Goal: Task Accomplishment & Management: Manage account settings

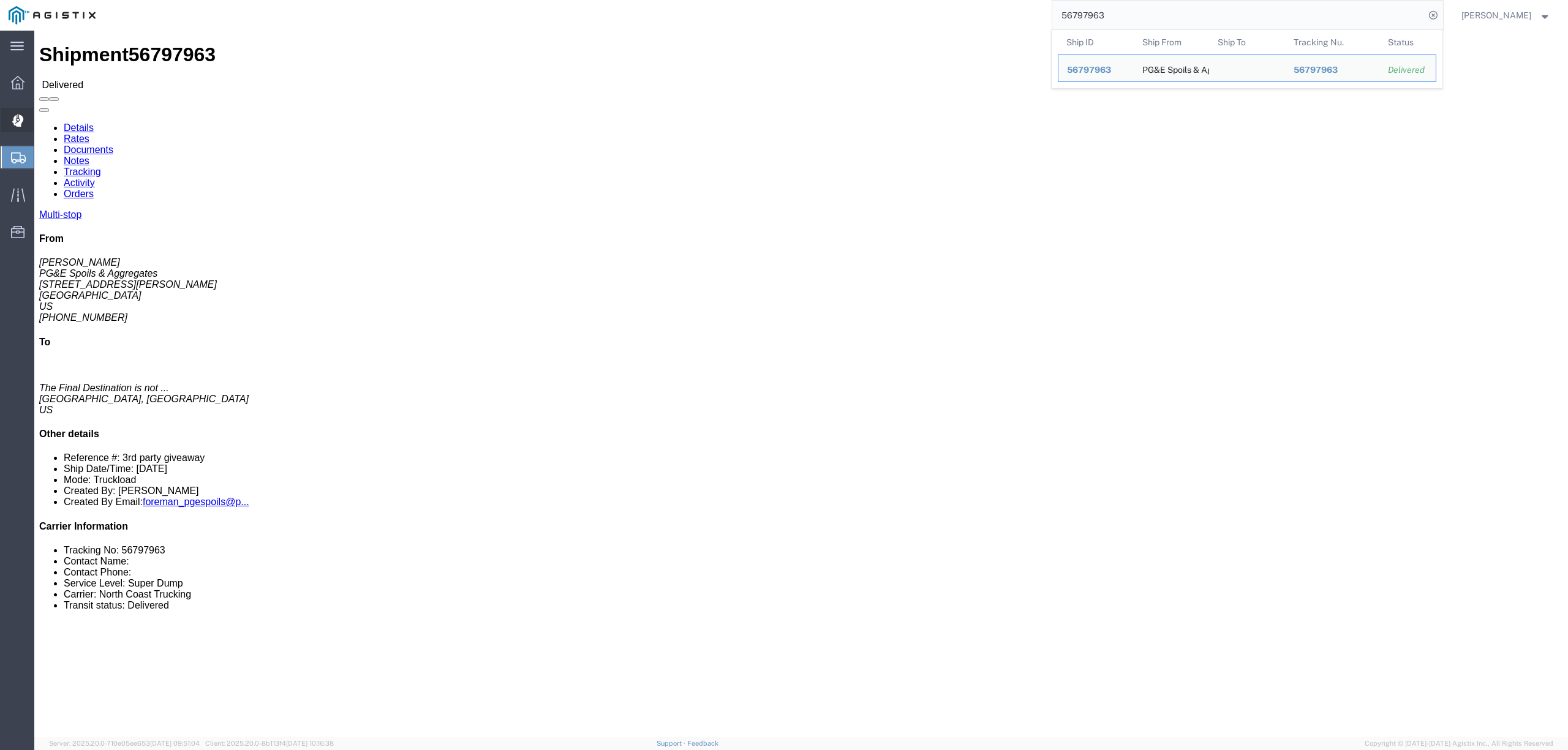
click at [12, 116] on icon at bounding box center [18, 120] width 12 height 12
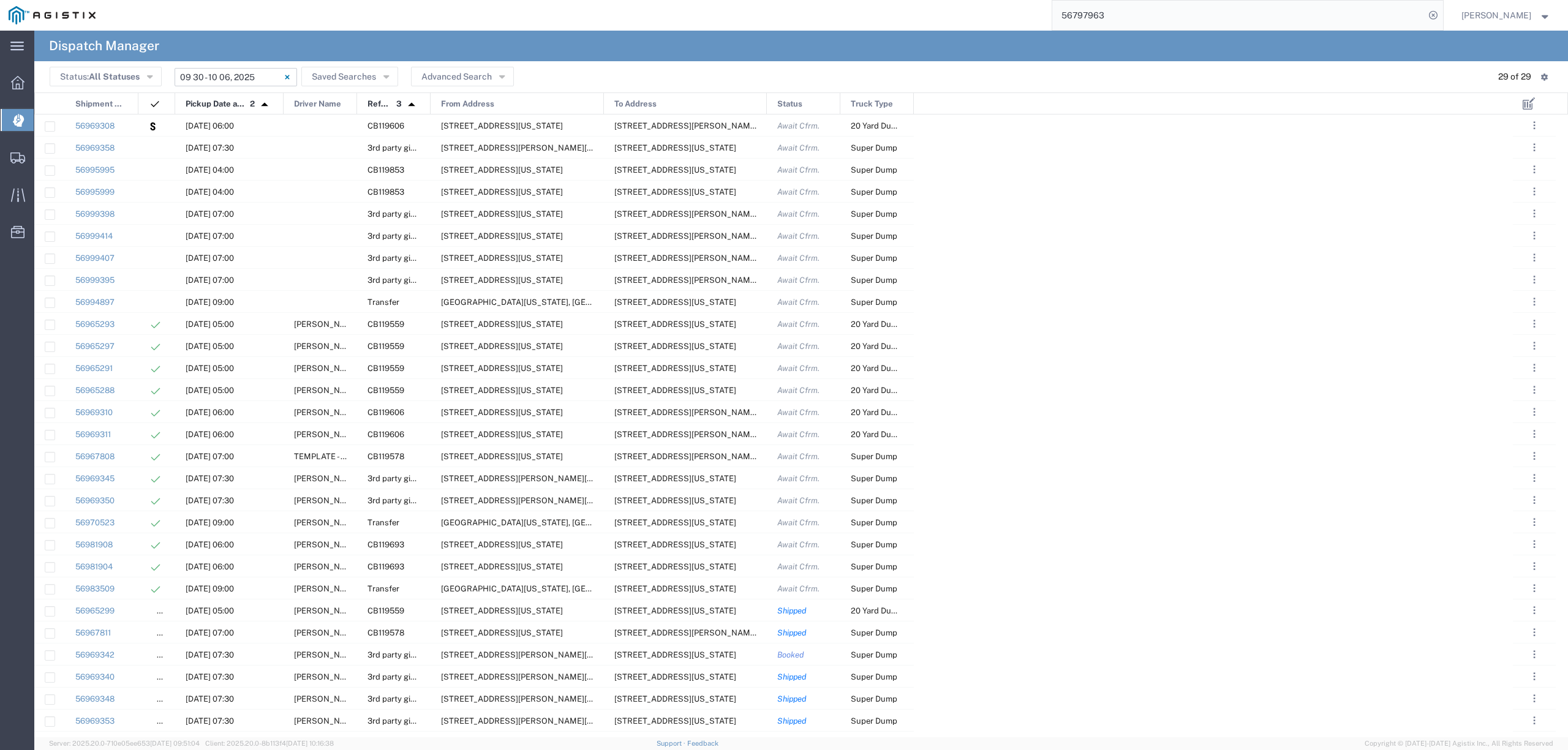
click at [240, 74] on input "09/30/2025 - 10/06/2025" at bounding box center [236, 77] width 123 height 18
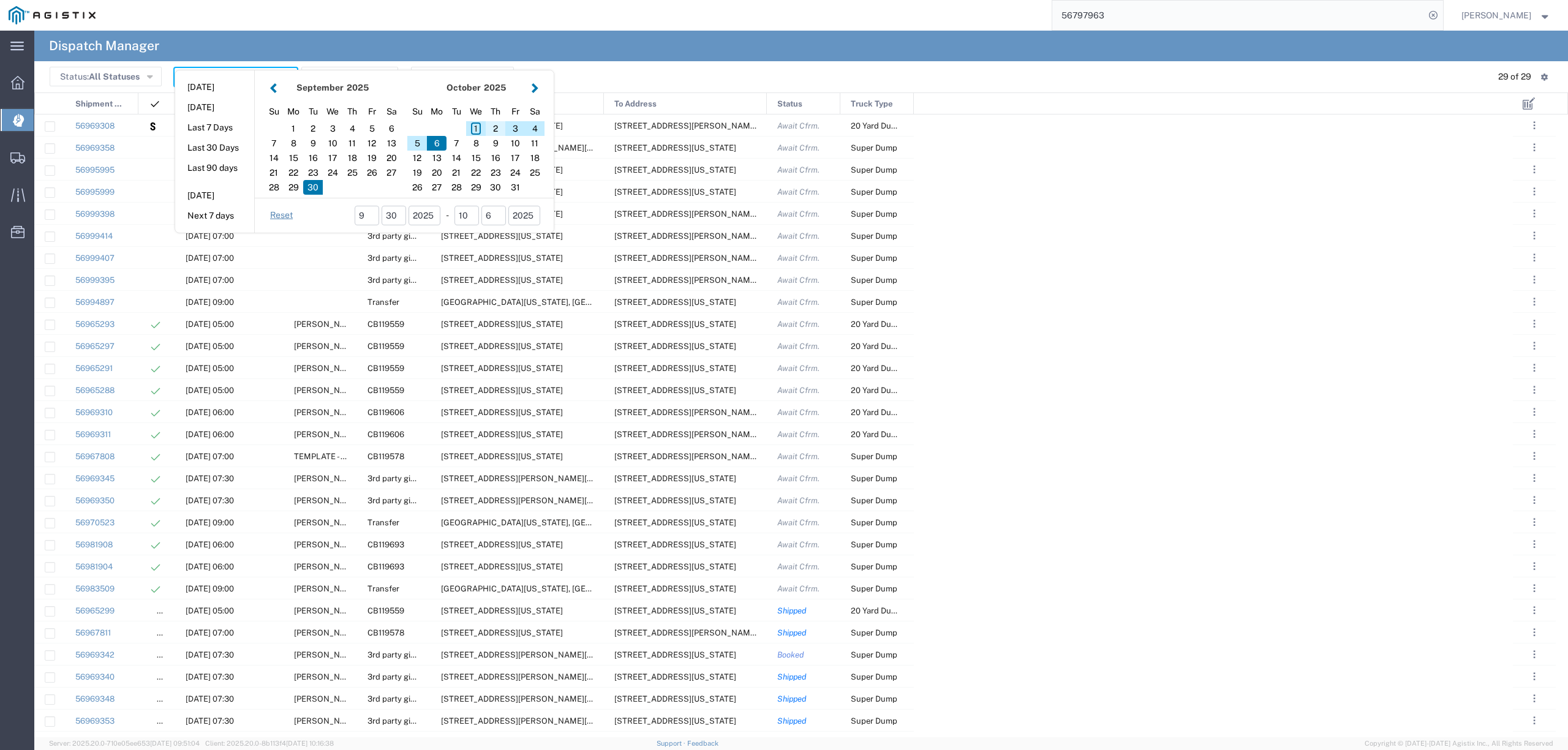
click at [499, 130] on div "2" at bounding box center [495, 128] width 19 height 14
type input "[DATE]"
type input "10/02/2025 - 10/02/2025"
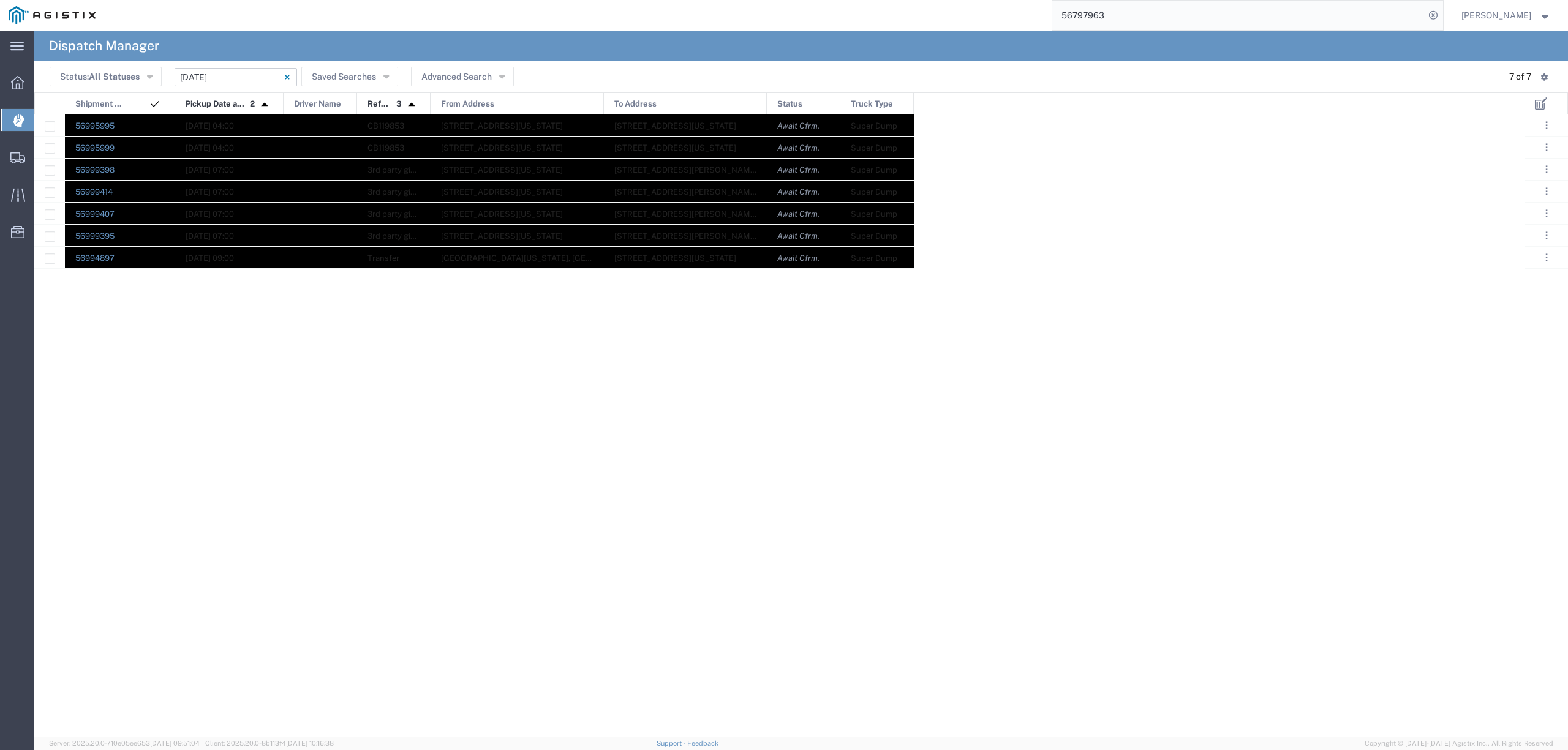
drag, startPoint x: 109, startPoint y: 116, endPoint x: 912, endPoint y: 257, distance: 815.3
click at [912, 257] on div "56995995 10/02/2025, 04:00 CB119853 2401 Coffee Rd, Bakersfield, California, 93…" at bounding box center [474, 191] width 880 height 155
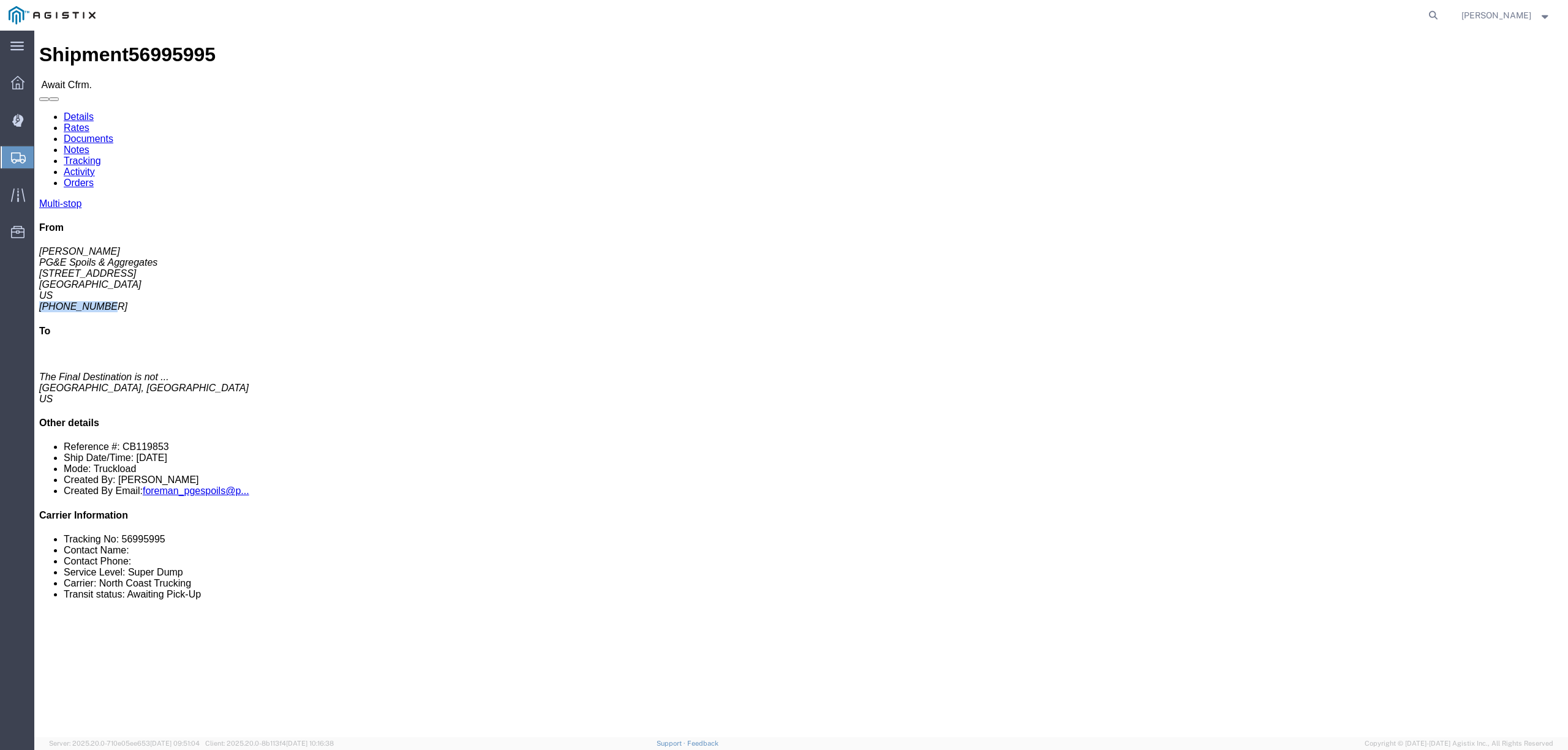
drag, startPoint x: 1360, startPoint y: 150, endPoint x: 1297, endPoint y: 153, distance: 63.1
click div "Multi-stop From [PERSON_NAME] PG&E Spoils & Aggregates [STREET_ADDRESS] [PHONE_…"
copy address "[PHONE_NUMBER]"
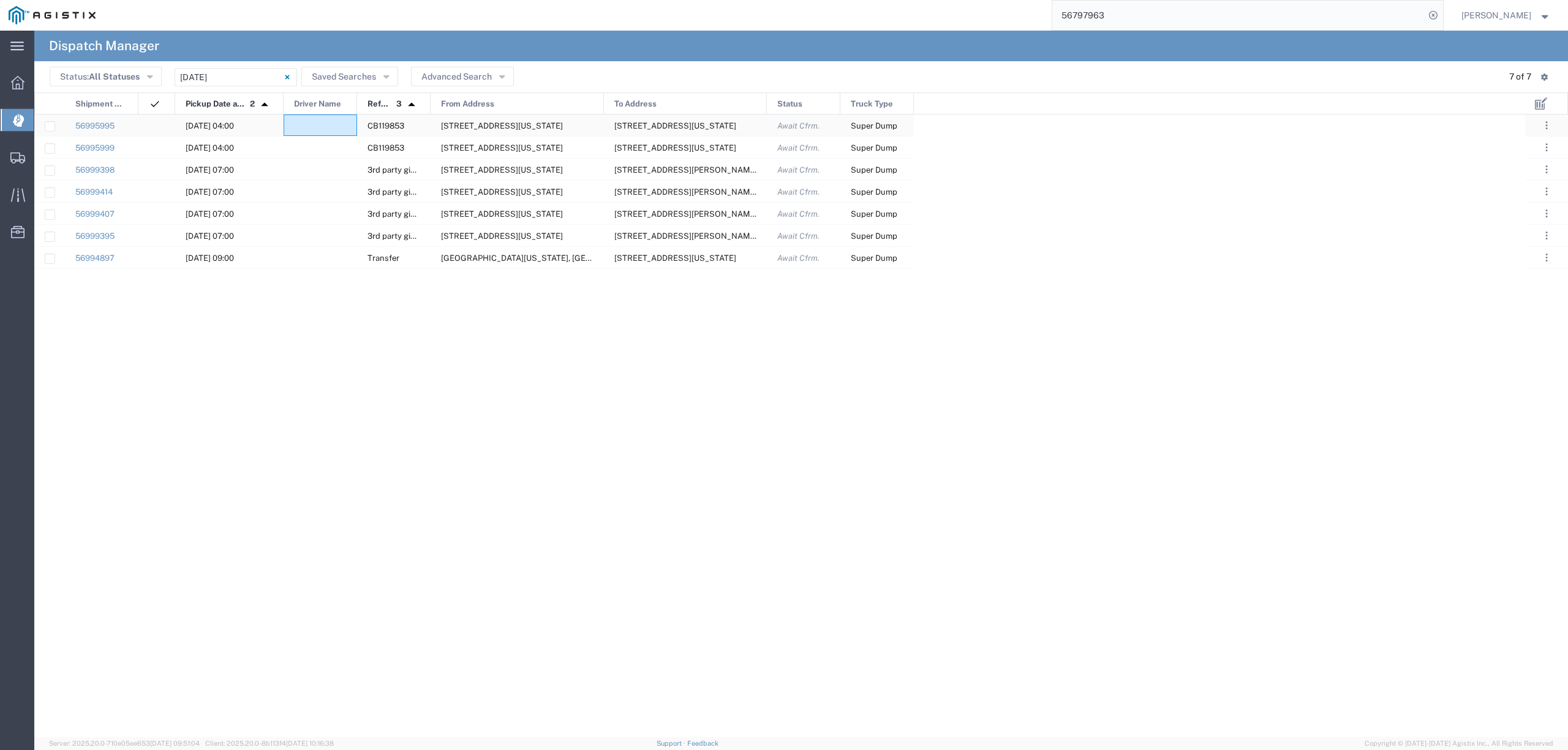
click at [302, 130] on div at bounding box center [320, 125] width 74 height 21
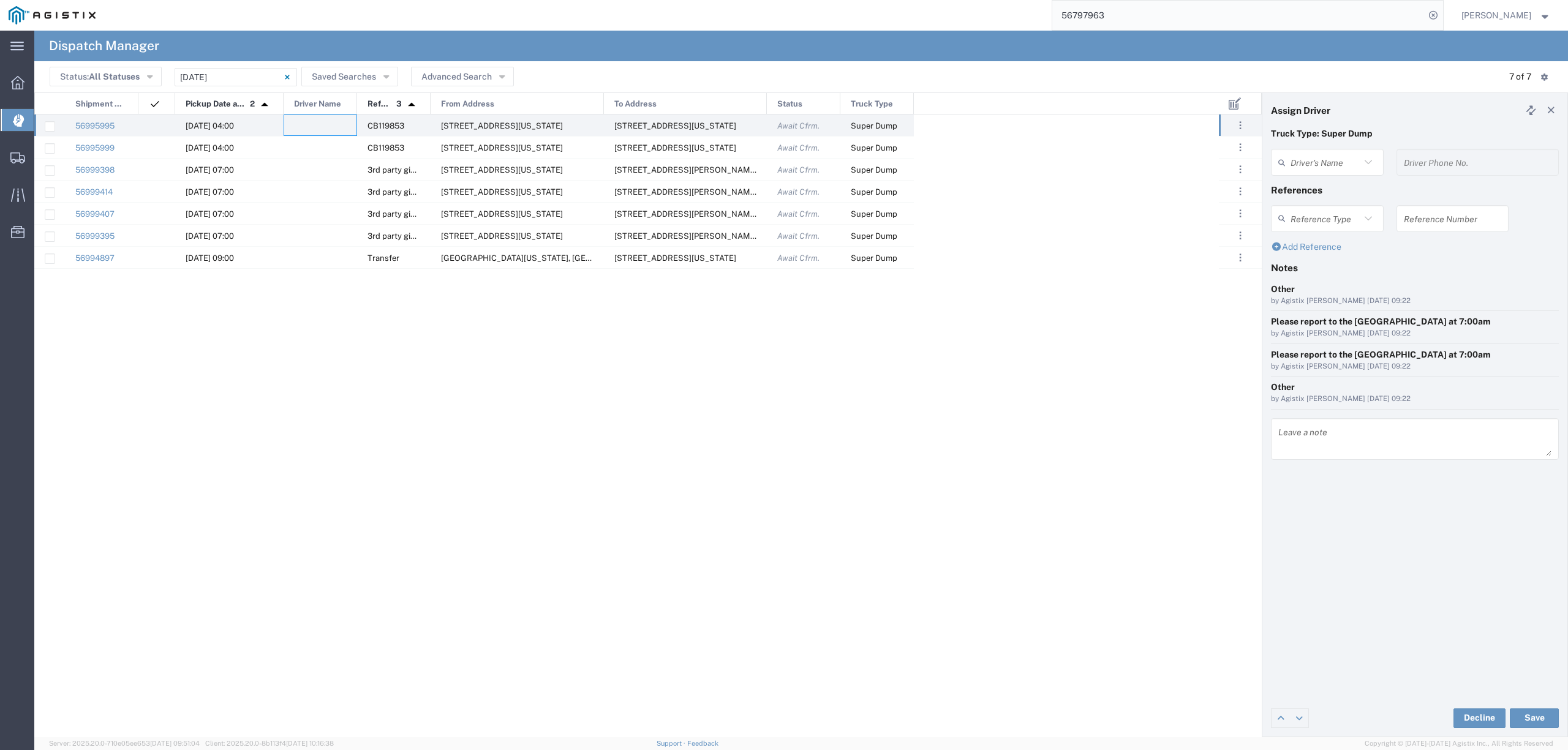
click at [1304, 164] on agx-dispatcher-assign-widget "Driver's Name Driver Phone No." at bounding box center [1414, 166] width 288 height 36
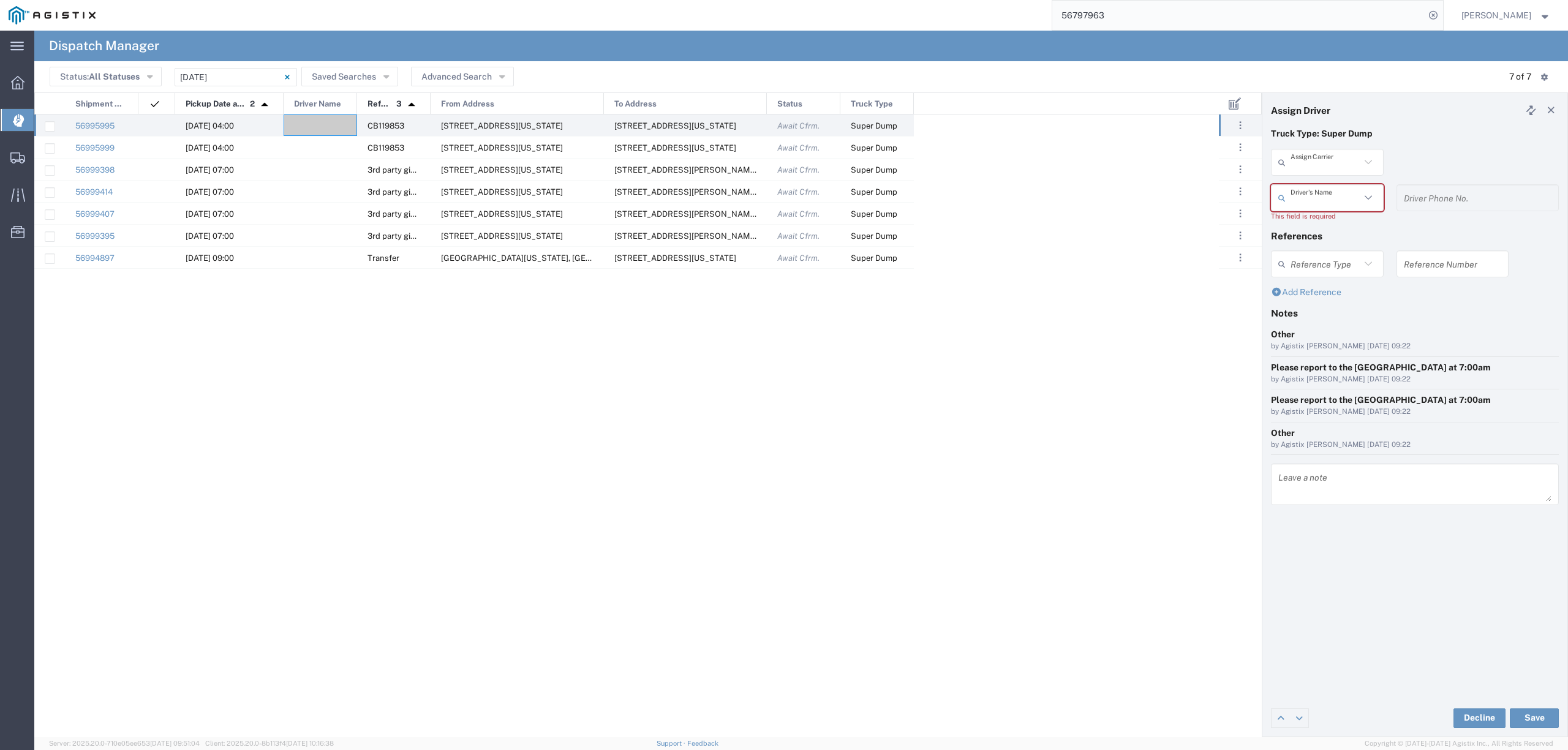
click at [1313, 156] on input "text" at bounding box center [1325, 162] width 70 height 21
click at [1323, 199] on span "Augies Transportation LLC" at bounding box center [1327, 199] width 109 height 38
type input "Augies Transportation LLC"
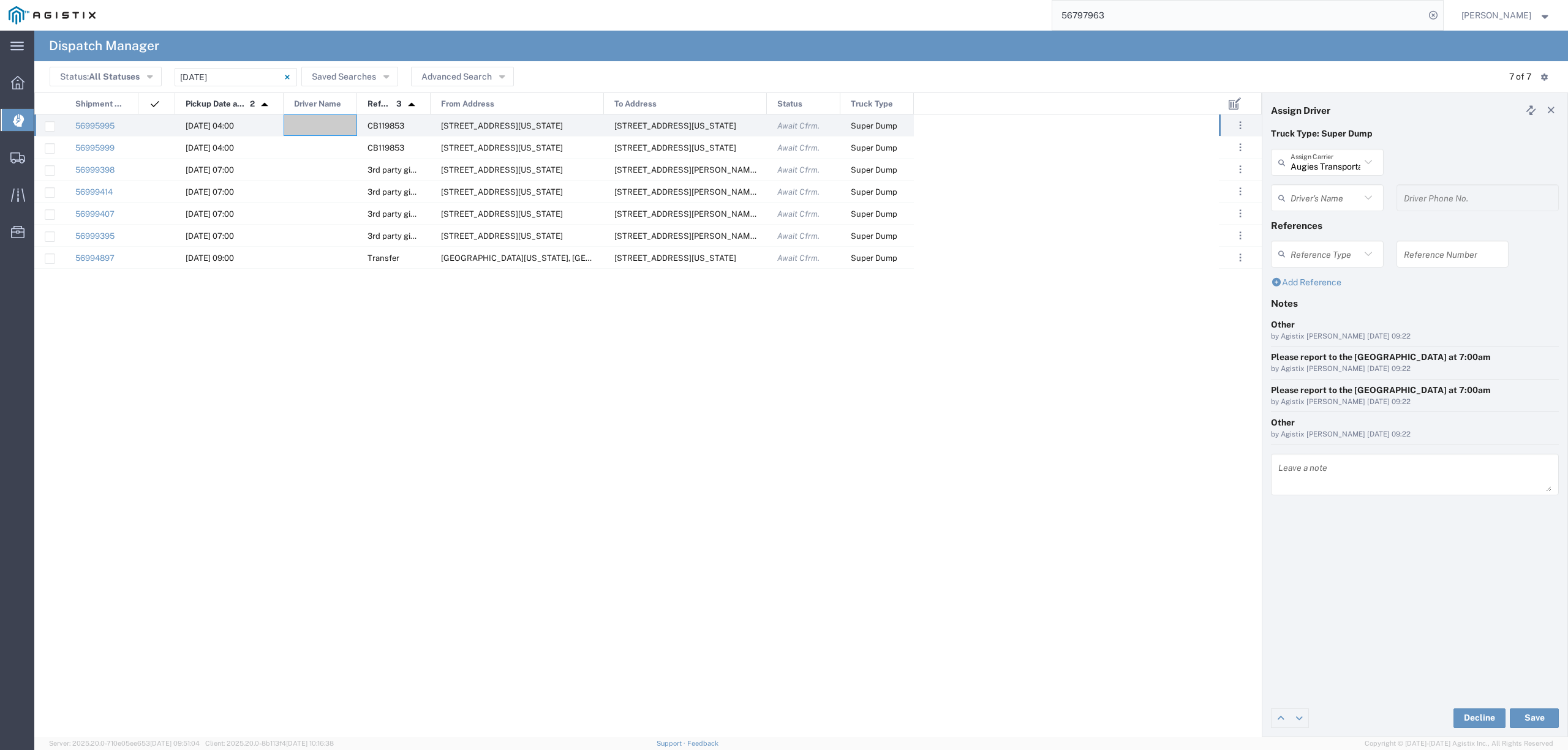
click at [1323, 199] on input "text" at bounding box center [1325, 198] width 70 height 21
click at [1333, 222] on span "Agustin Landeros" at bounding box center [1327, 225] width 109 height 19
type input "Agustin Landeros"
type input "661-364-2360"
click at [1528, 718] on button "Save" at bounding box center [1533, 718] width 49 height 19
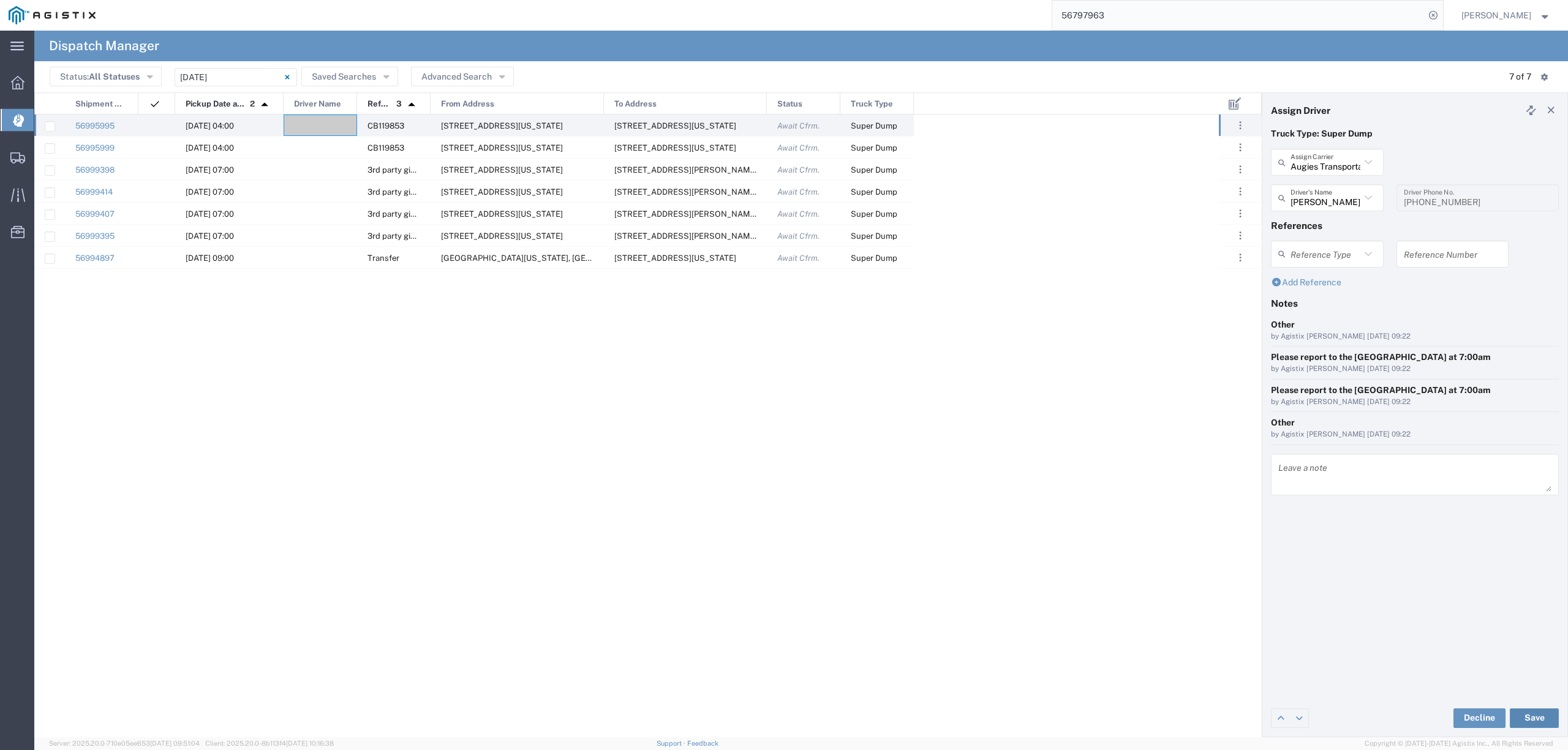
type input "Agustin Landeros"
type input "Augies Transportation LLC"
click at [321, 123] on div at bounding box center [320, 125] width 74 height 21
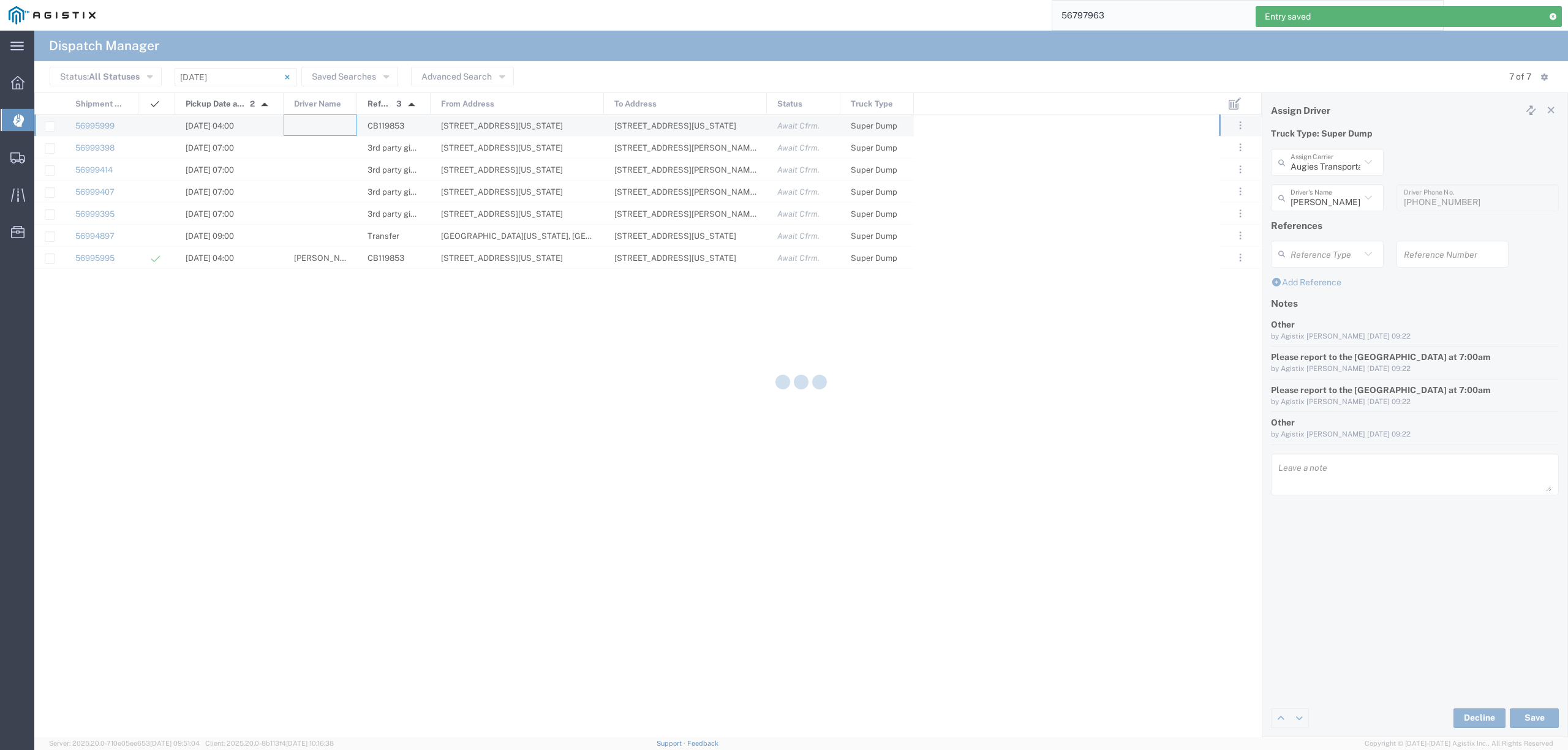
type input "North Coast Trucking"
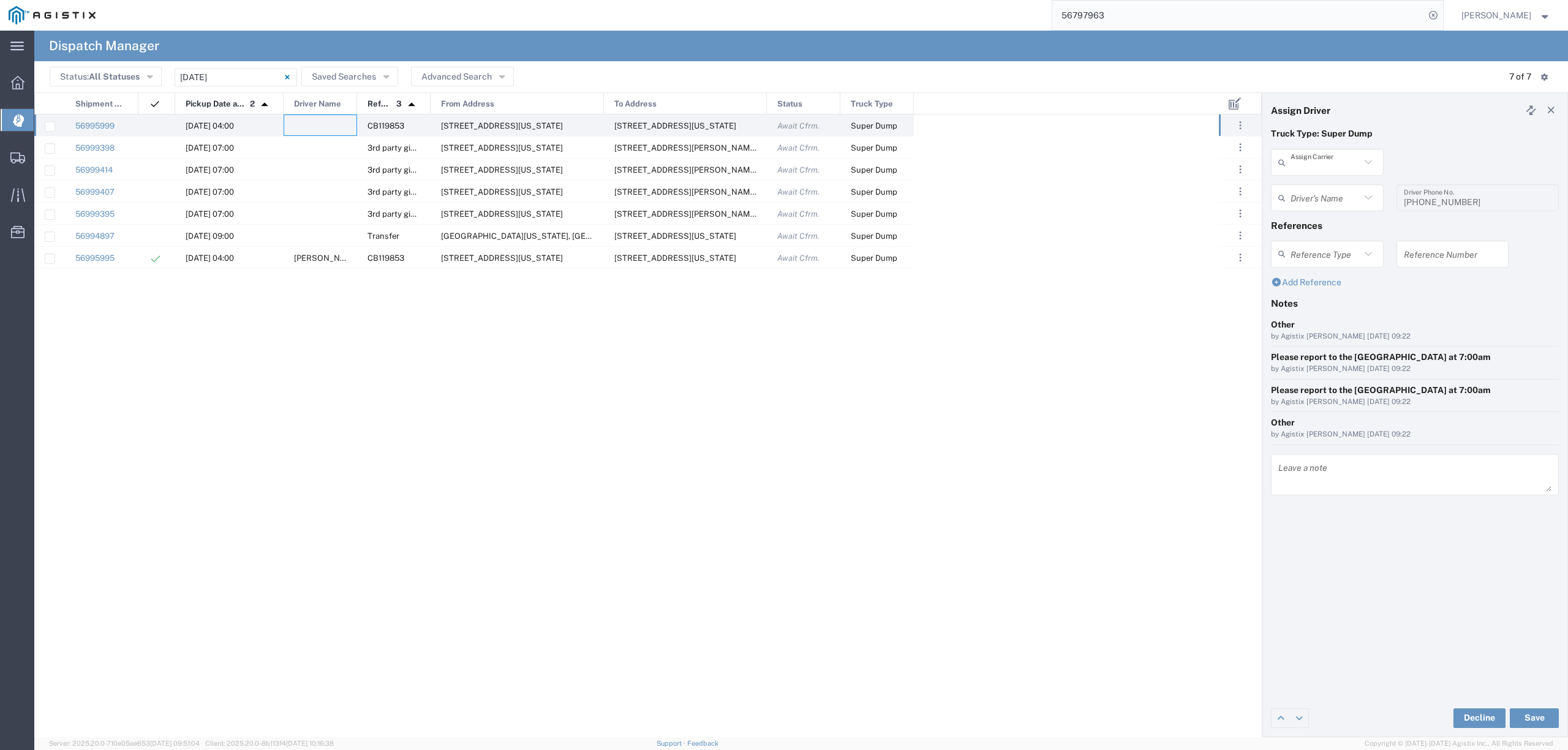
click at [1306, 161] on input "text" at bounding box center [1325, 162] width 70 height 21
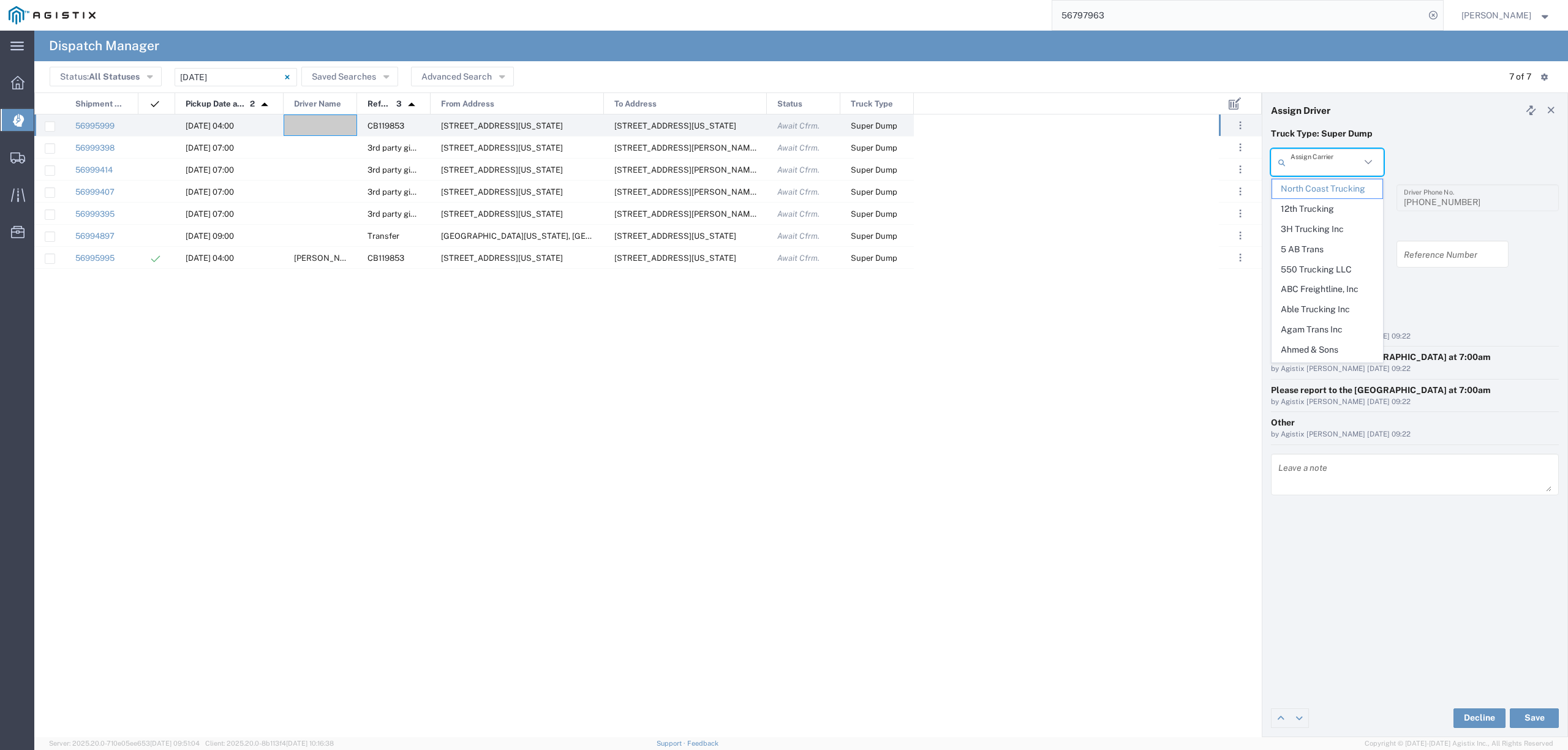
type input "G"
click at [1325, 194] on span "GCH Trucking Inc" at bounding box center [1327, 189] width 109 height 19
type input "GCH Trucking Inc"
click at [1325, 194] on input "text" at bounding box center [1329, 198] width 77 height 21
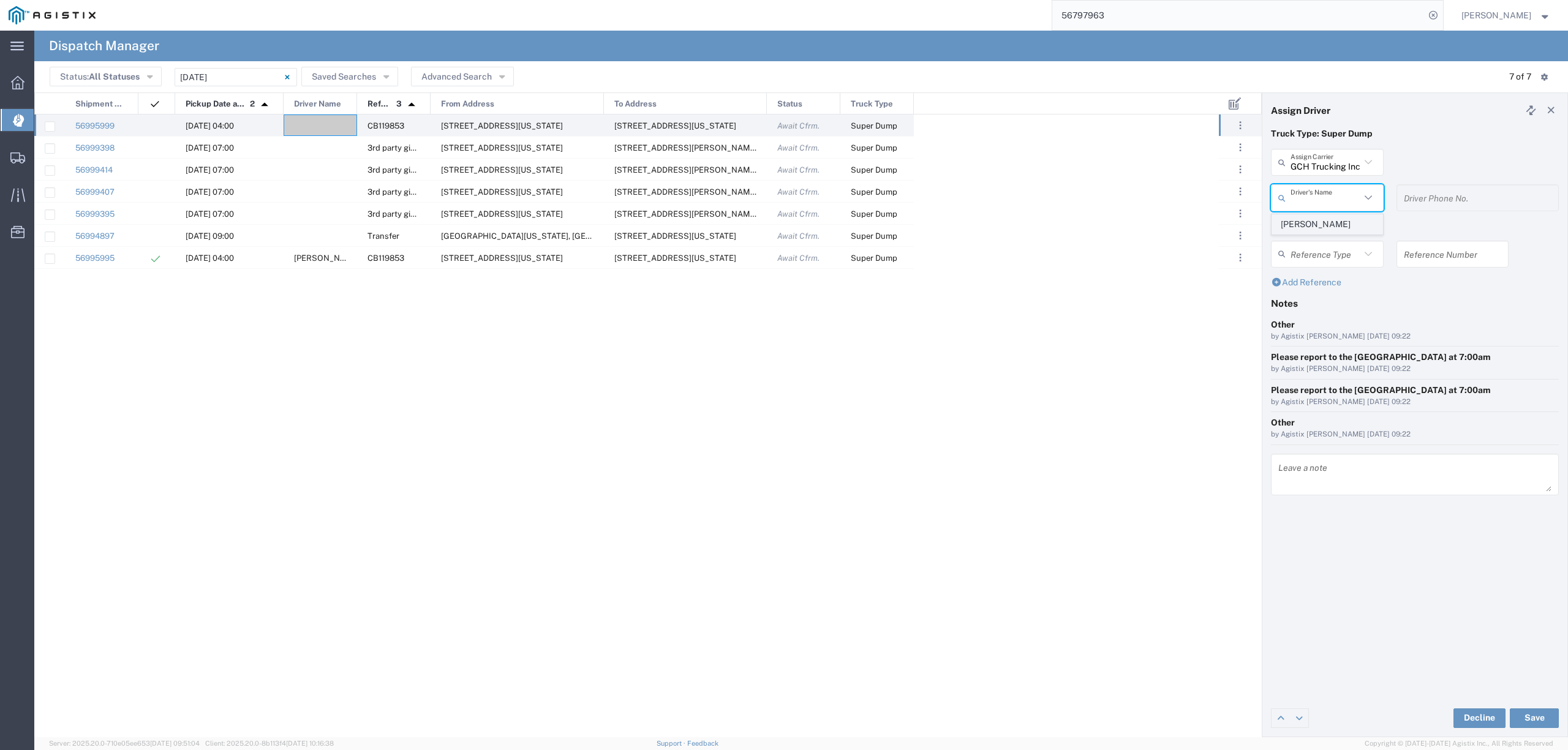
click at [1326, 214] on li "Gustavo Hernandez" at bounding box center [1326, 224] width 110 height 20
type input "Gustavo Hernandez"
type input "6618735358"
click at [1537, 714] on button "Save" at bounding box center [1533, 718] width 49 height 19
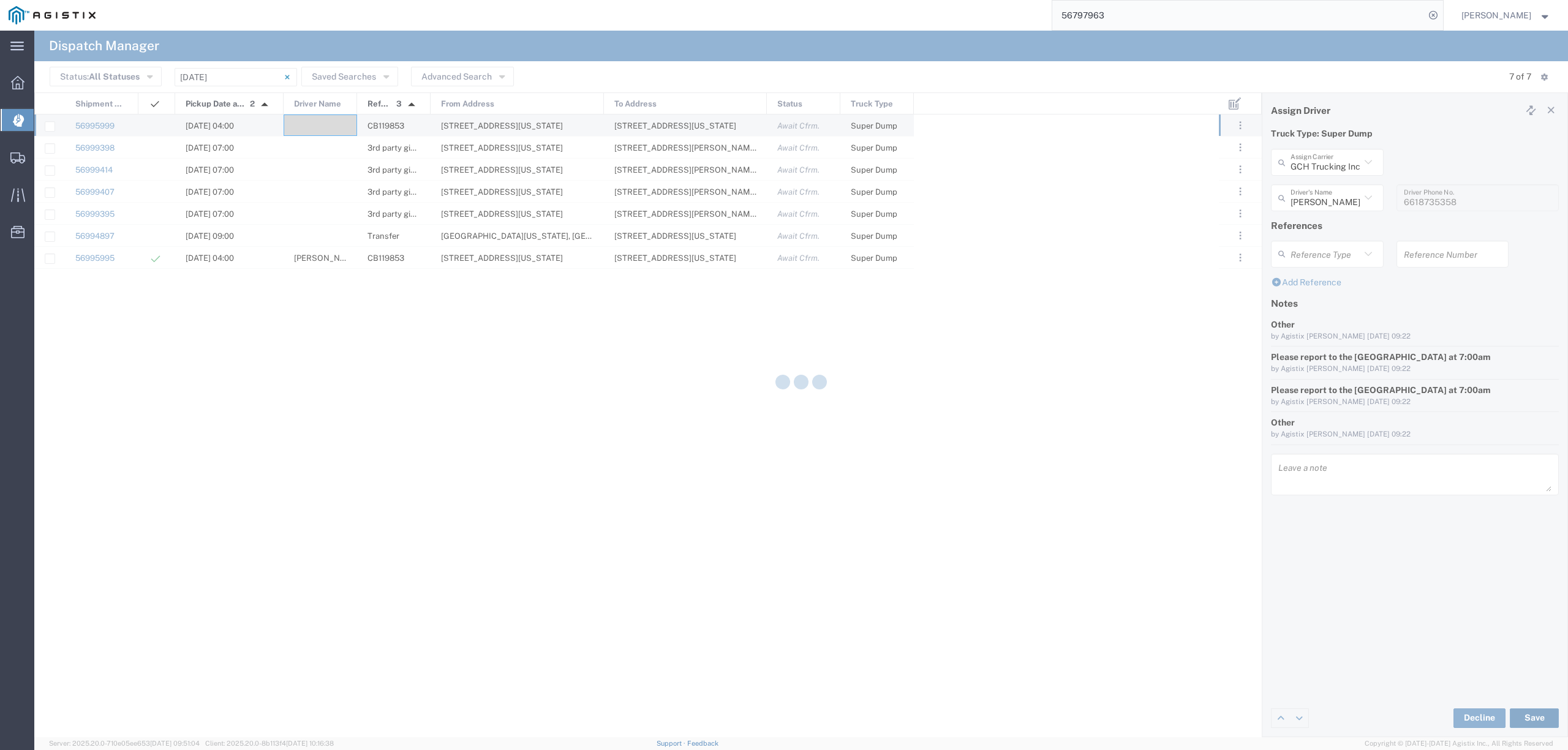
type input "Gustavo Hernandez"
type input "GCH Trucking Inc"
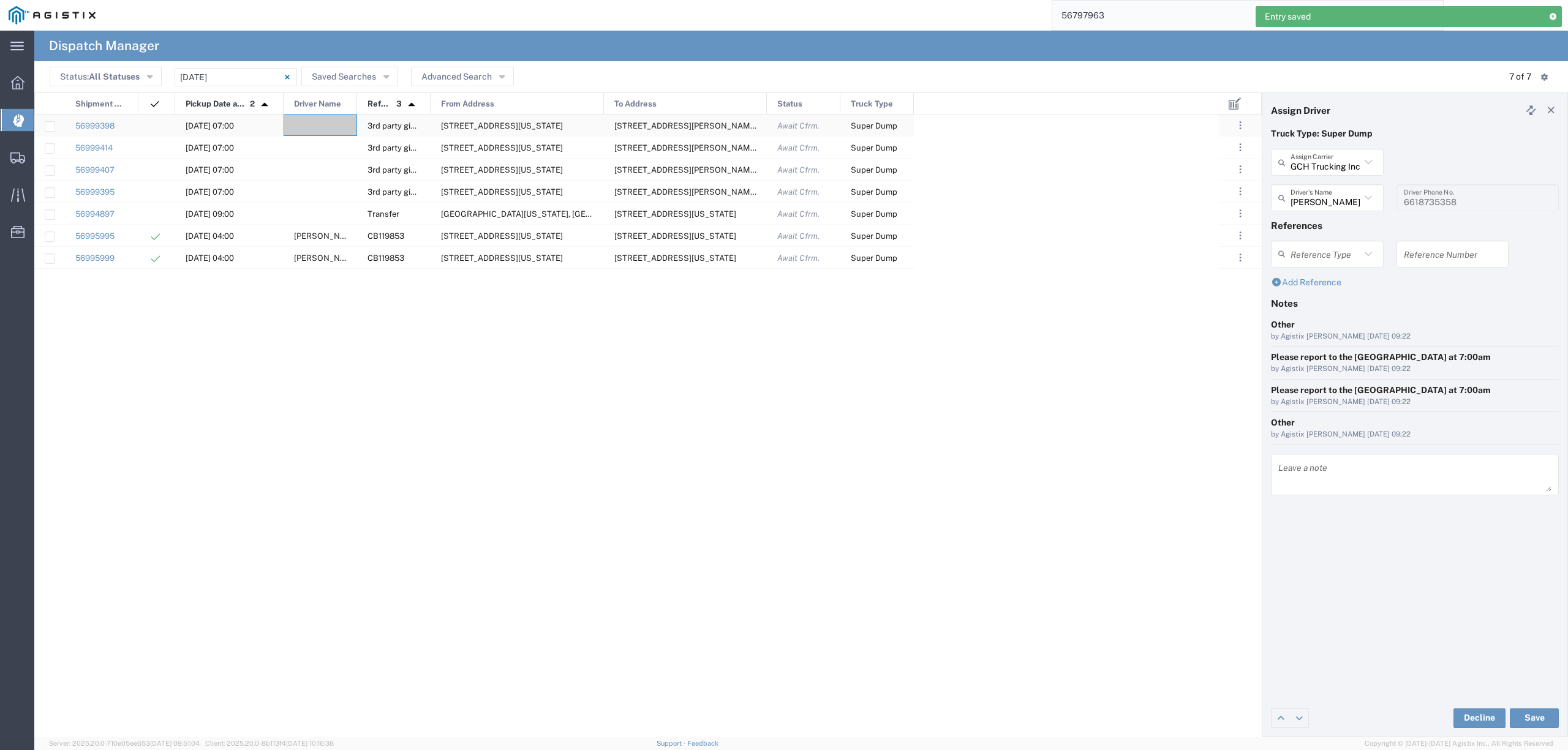
click at [320, 128] on div at bounding box center [320, 125] width 74 height 21
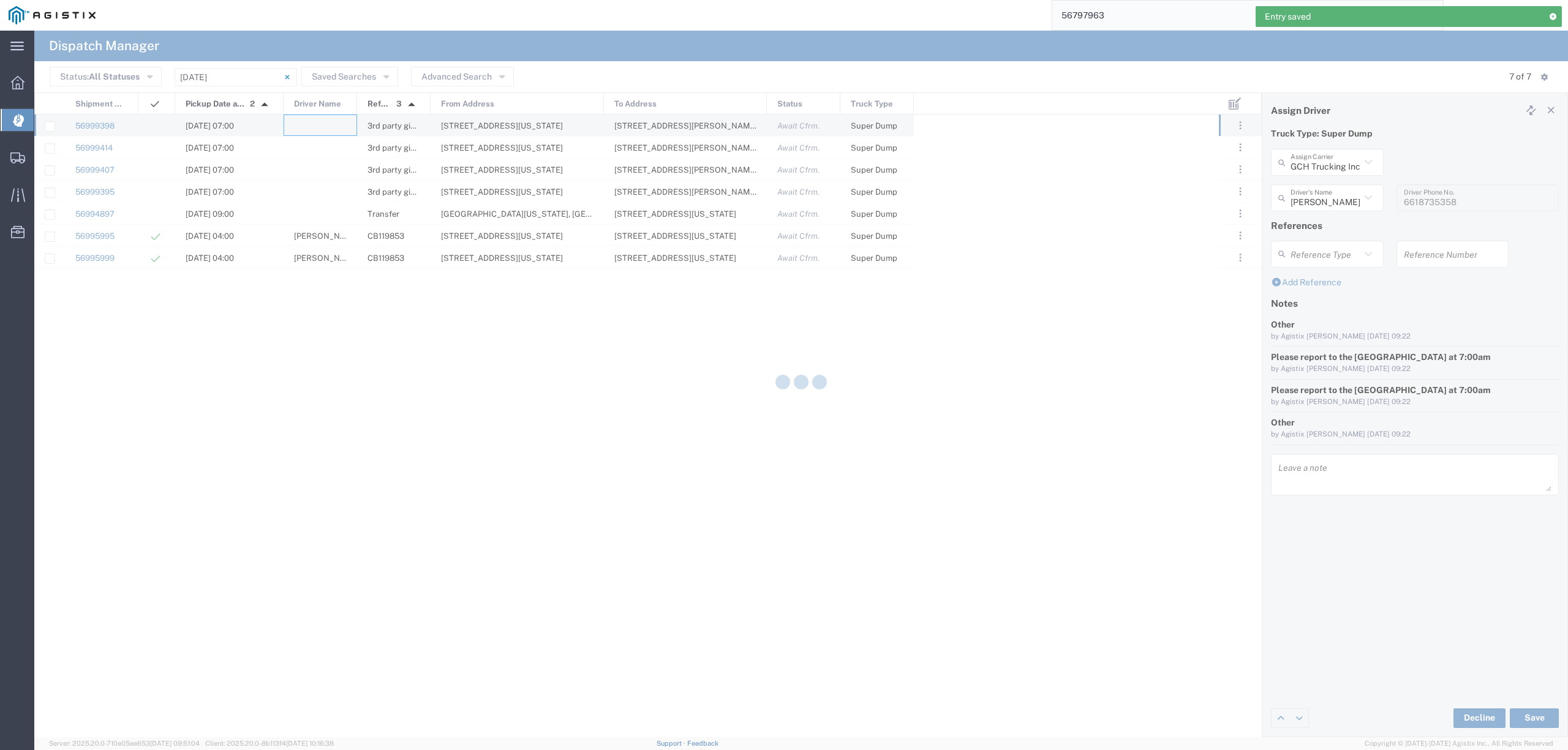
type input "North Coast Trucking"
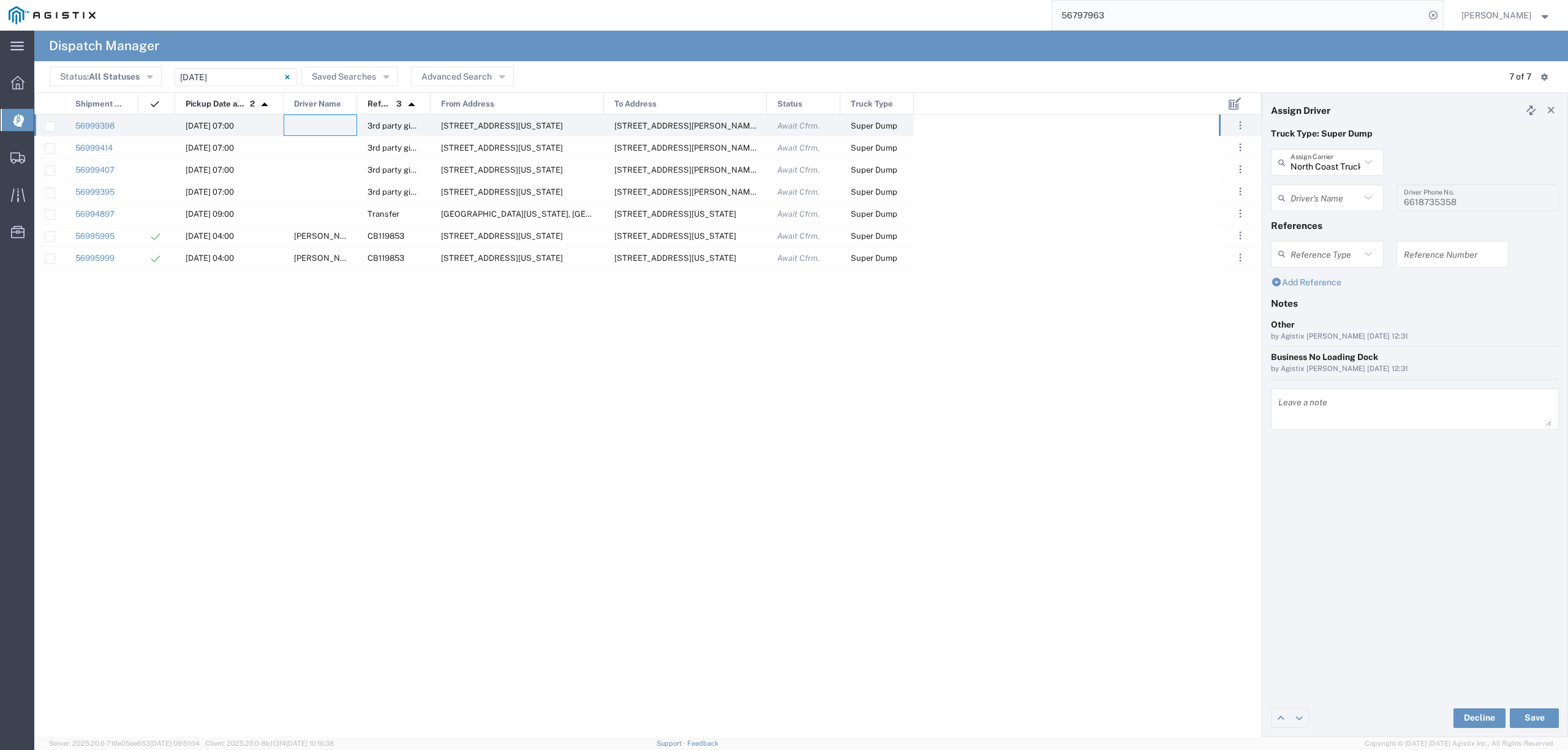
click at [1323, 197] on input "text" at bounding box center [1325, 198] width 70 height 21
click at [1343, 240] on span "Robert Maciel" at bounding box center [1327, 245] width 109 height 19
type input "Robert Maciel"
type input "916-969-7820"
click at [1532, 711] on button "Save" at bounding box center [1533, 718] width 49 height 19
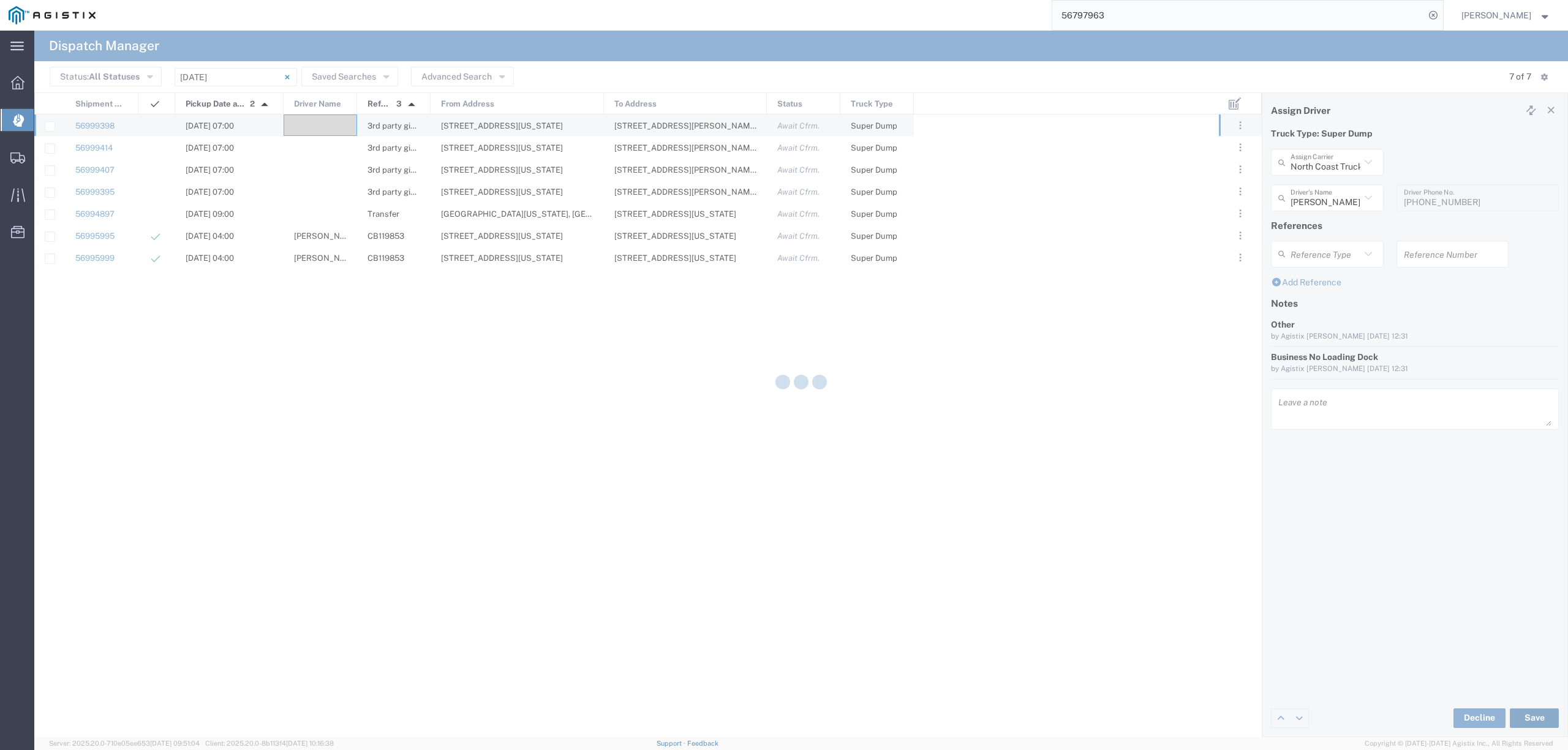
type input "Robert Maciel"
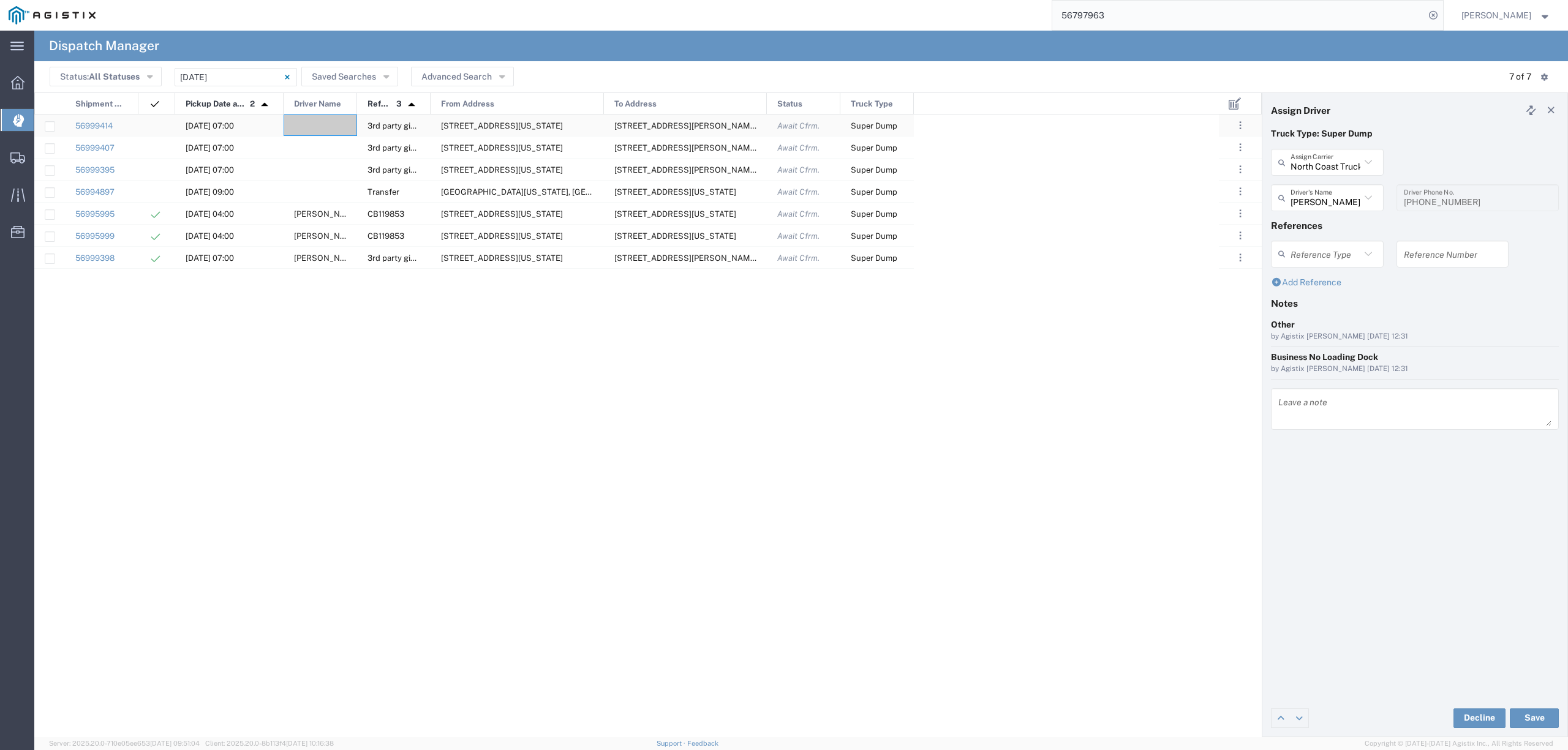
click at [312, 123] on div at bounding box center [320, 125] width 74 height 21
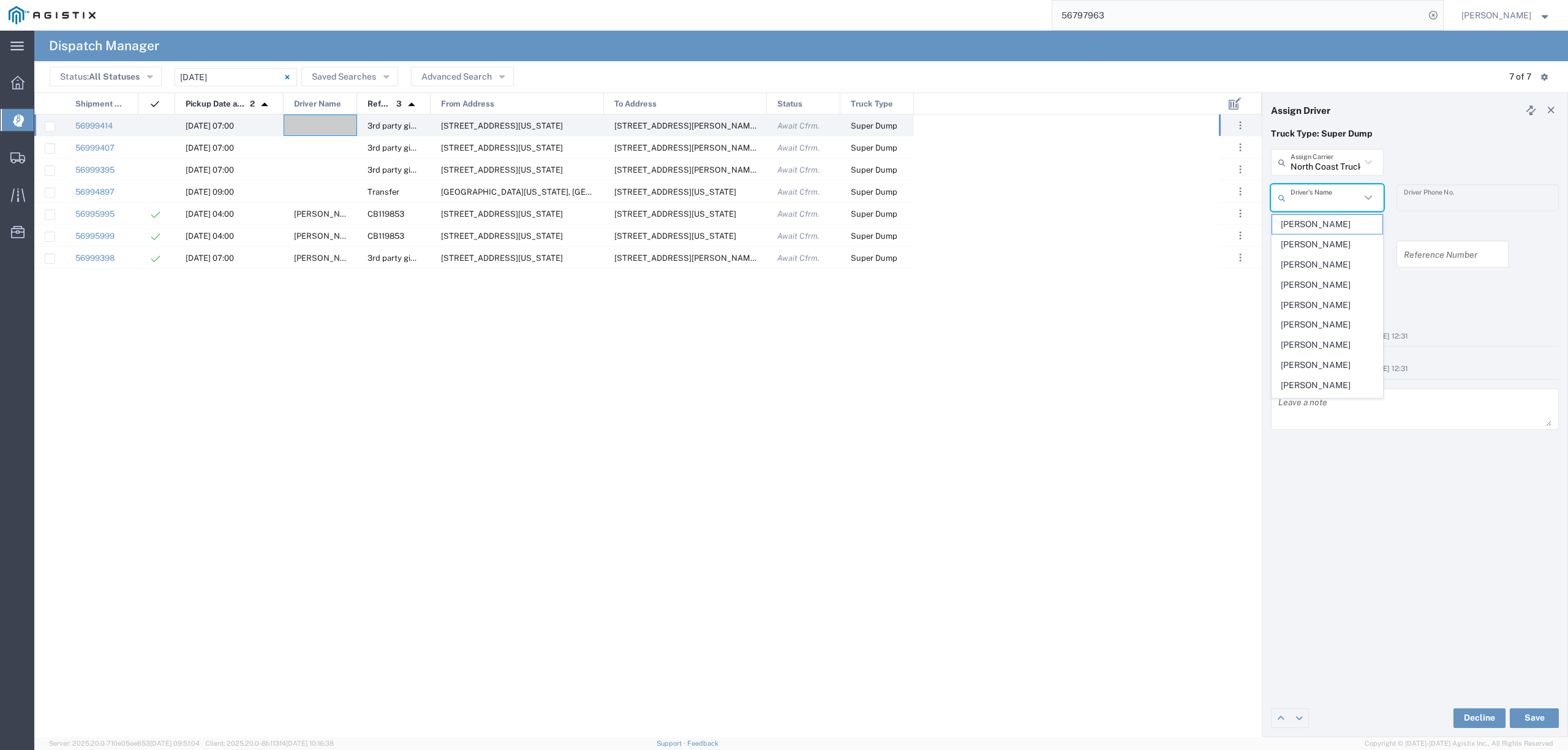
click at [1331, 199] on input "text" at bounding box center [1325, 198] width 70 height 21
click at [1336, 224] on span "Andy Guyton" at bounding box center [1327, 225] width 109 height 19
type input "Andy Guyton"
type input "916-501-5488"
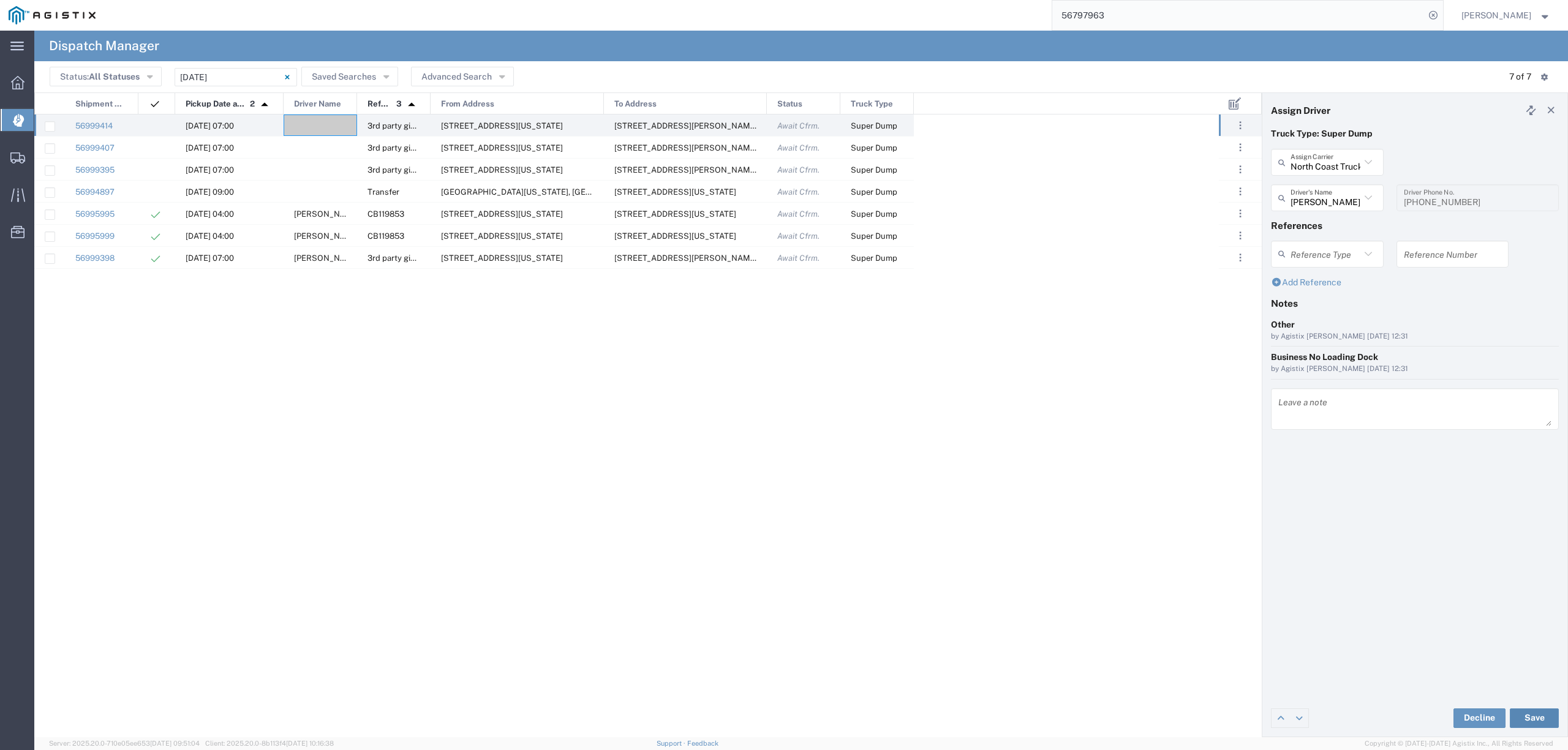
click at [1530, 715] on button "Save" at bounding box center [1533, 718] width 49 height 19
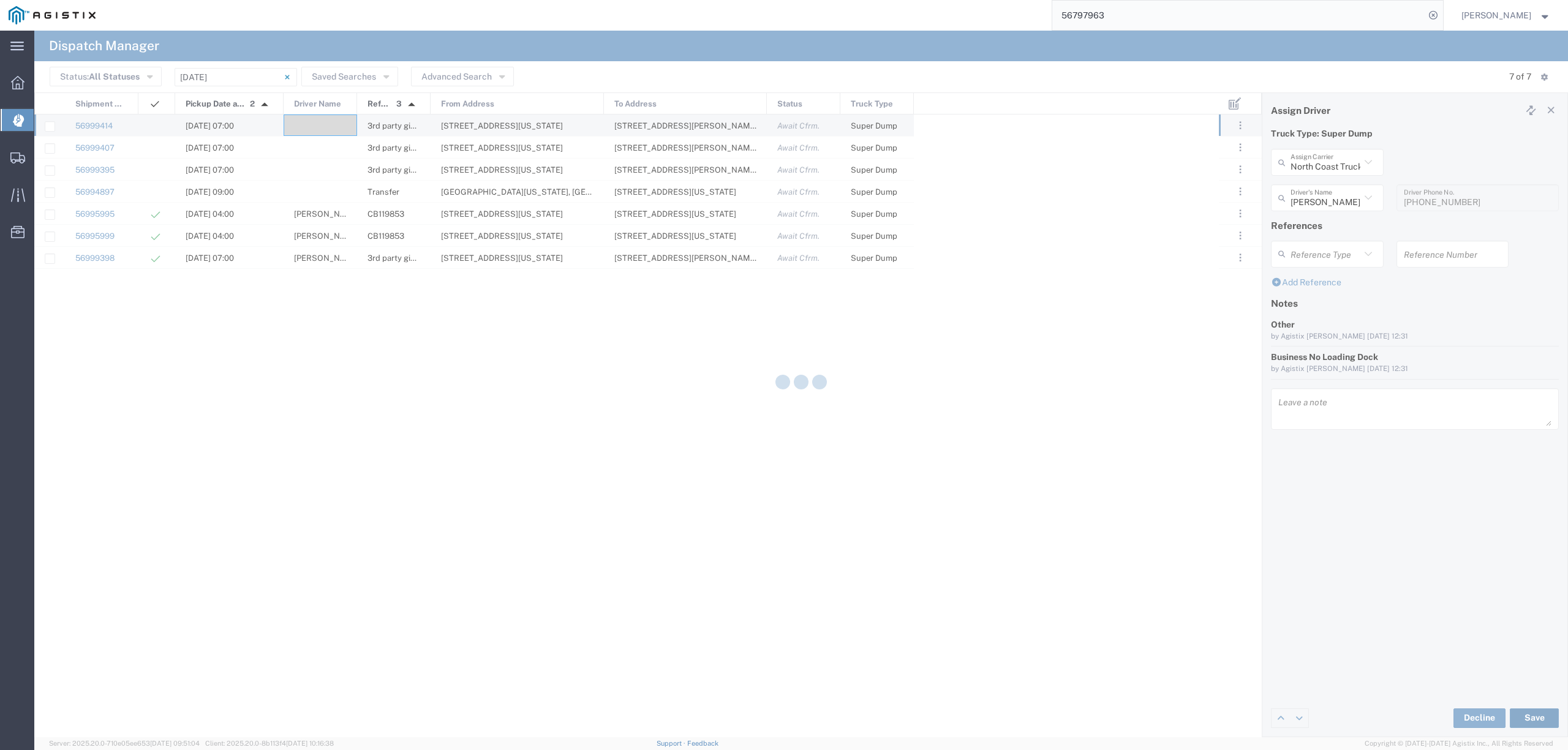
type input "Andy Guyton"
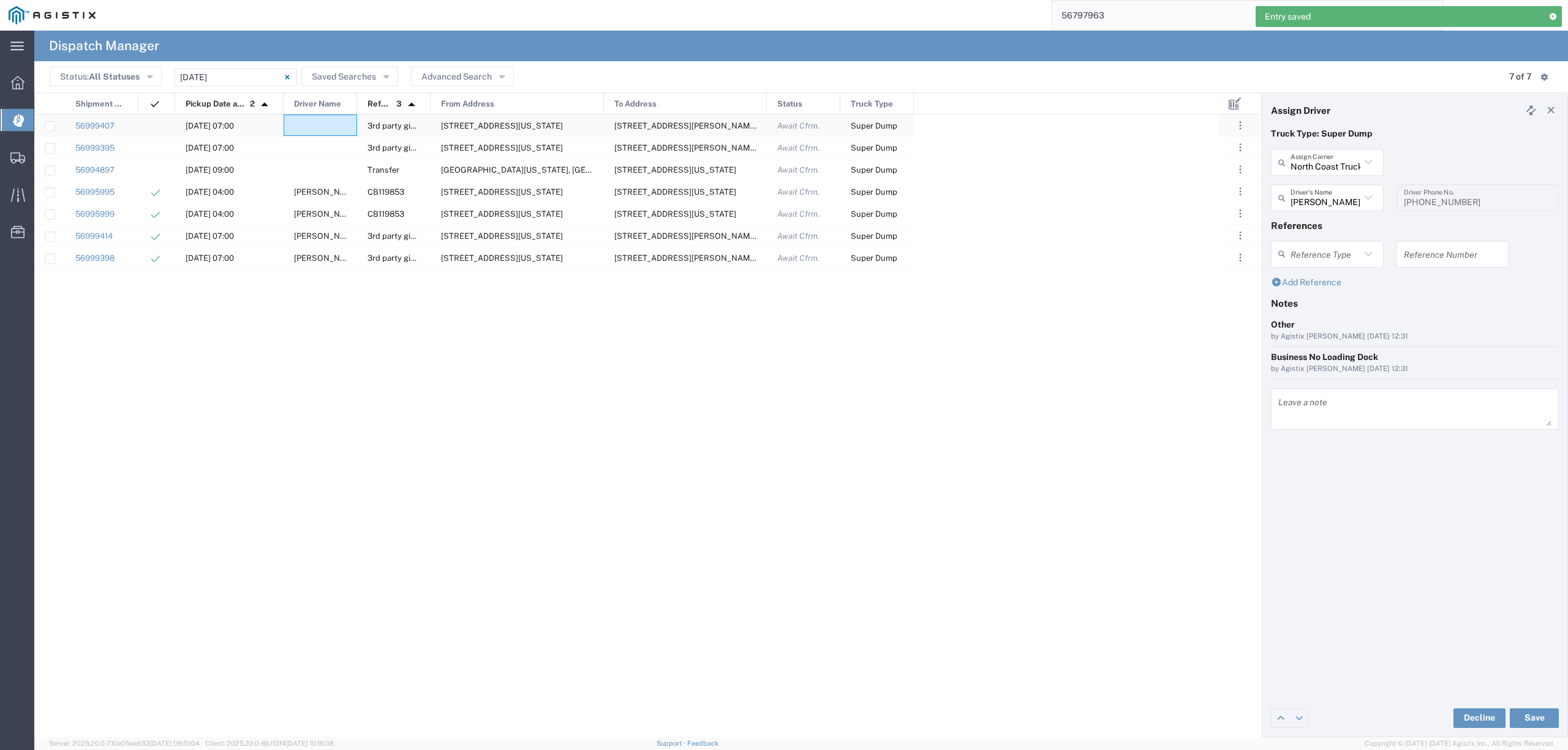
click at [314, 121] on div at bounding box center [320, 125] width 74 height 21
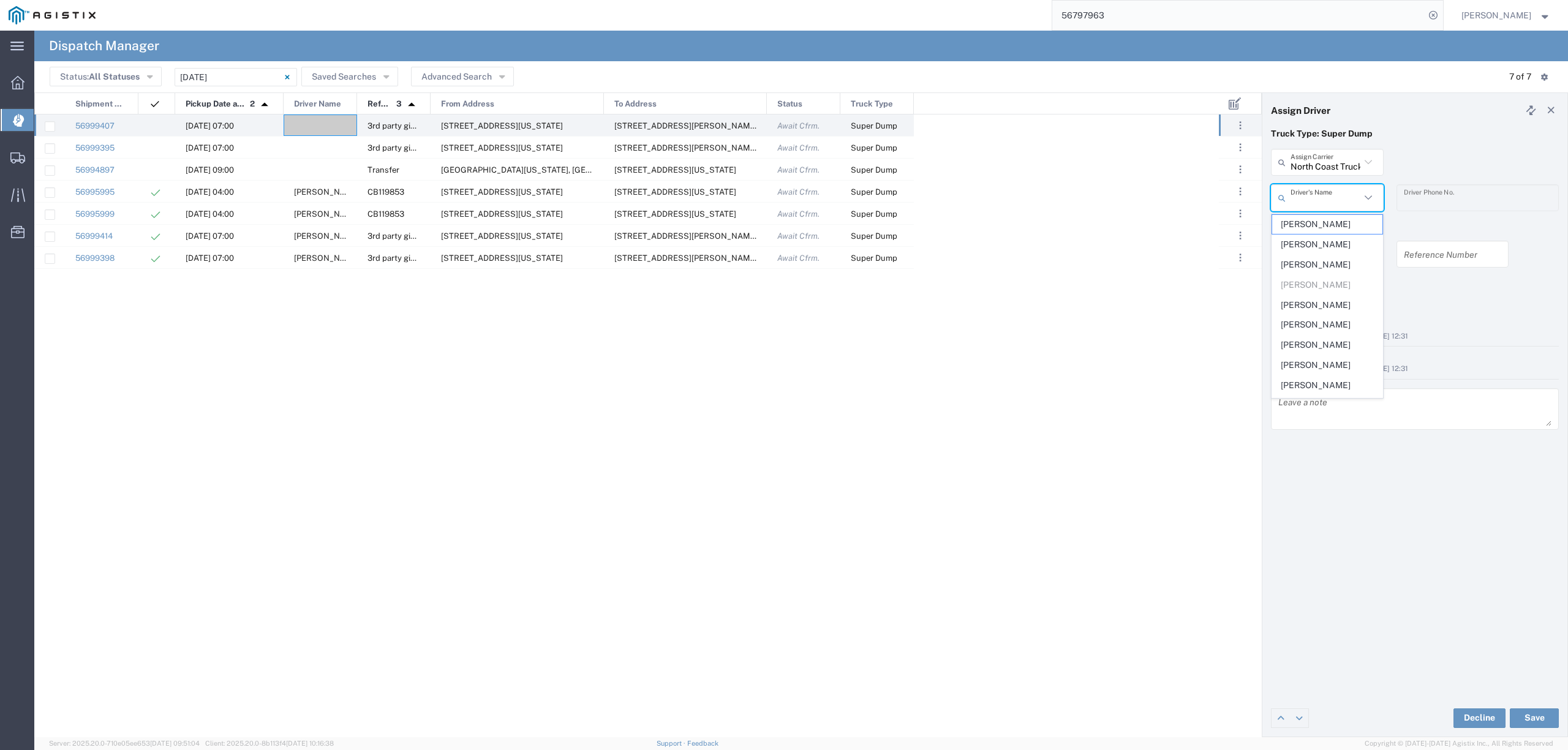
click at [1293, 199] on input "text" at bounding box center [1325, 198] width 70 height 21
click at [1303, 224] on span "Jose Fuentes" at bounding box center [1327, 225] width 109 height 19
type input "Jose Fuentes"
type input "5105865617"
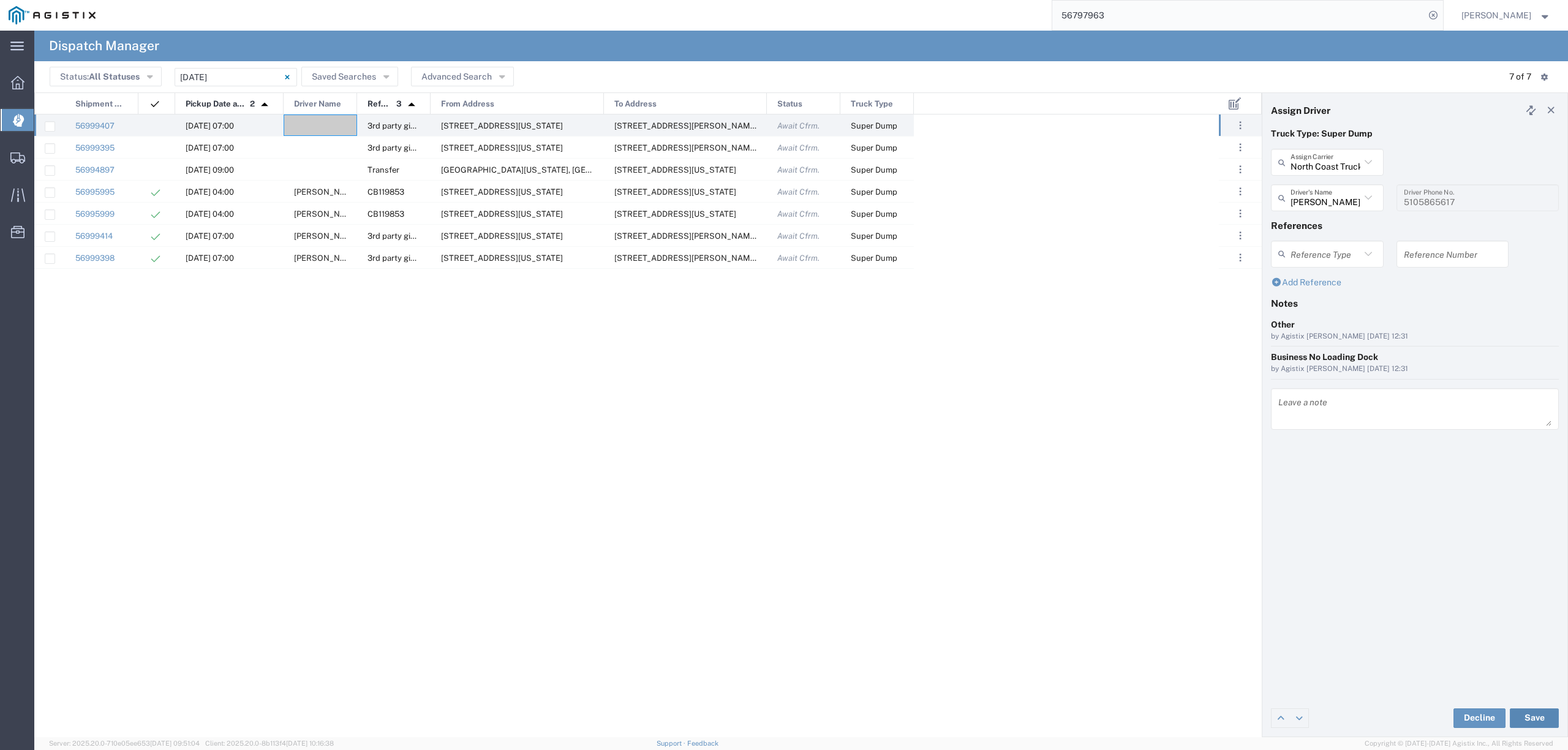
click at [1542, 719] on button "Save" at bounding box center [1533, 718] width 49 height 19
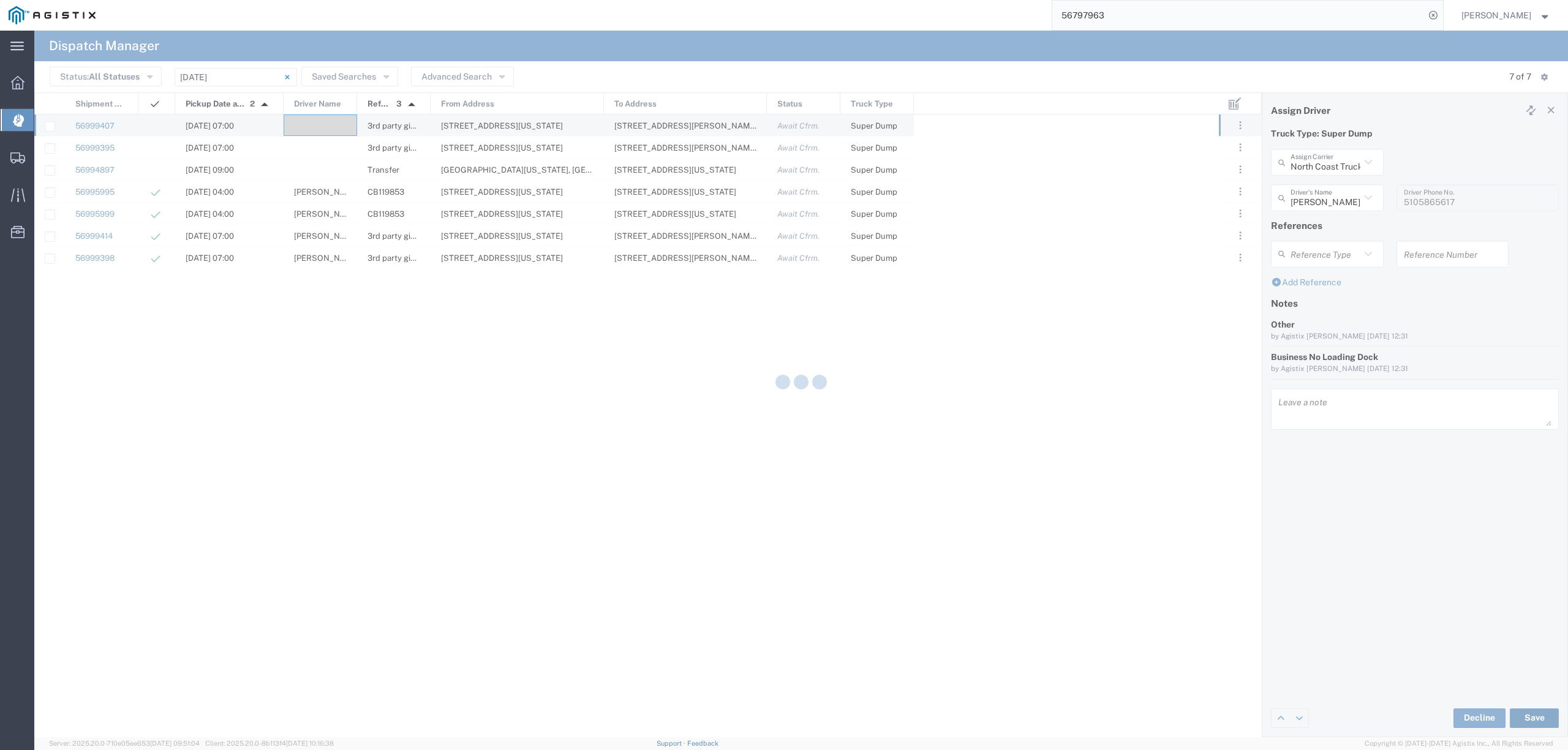
type input "Jose Fuentes"
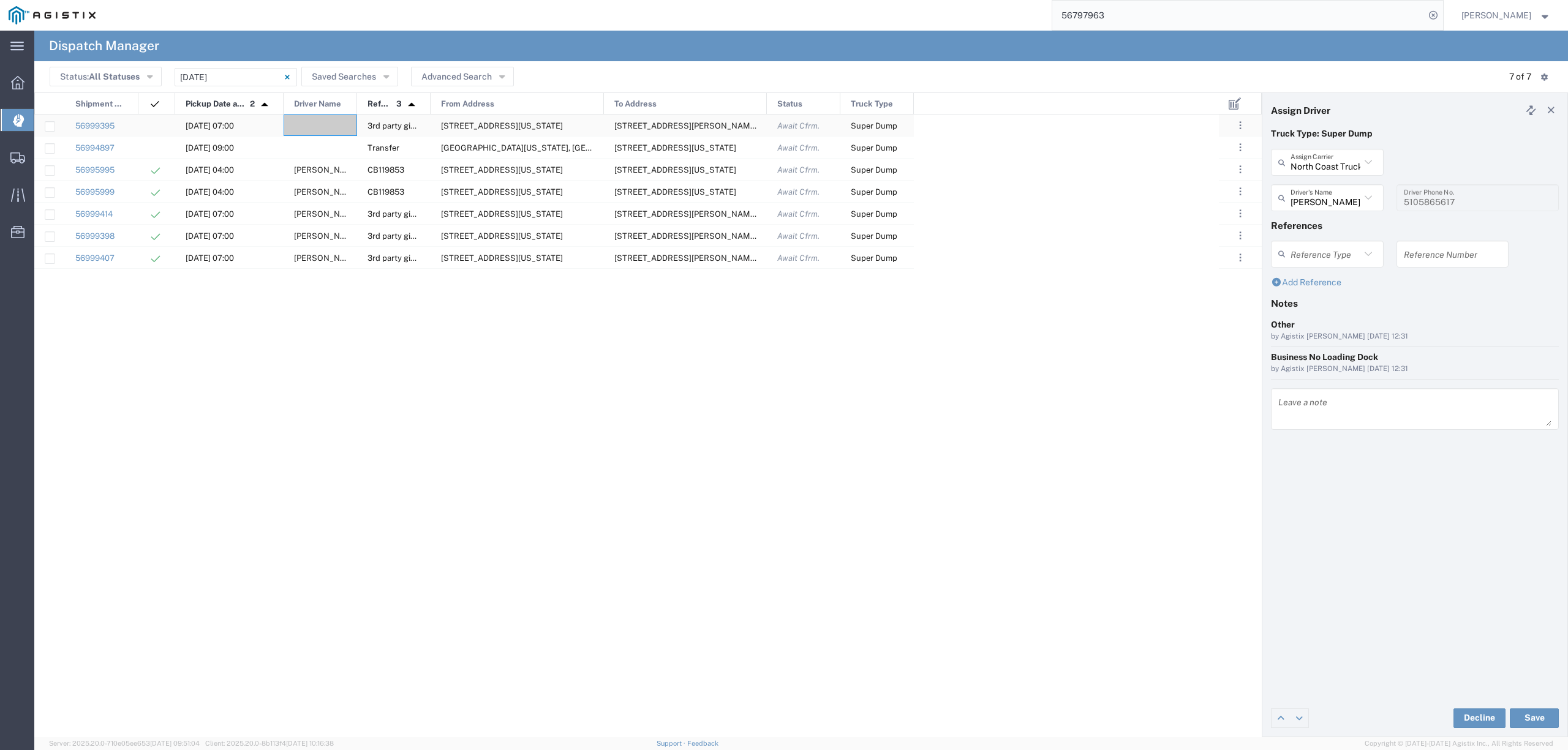
click at [329, 123] on div at bounding box center [320, 125] width 74 height 21
click at [1323, 162] on input "text" at bounding box center [1325, 162] width 70 height 21
click at [1337, 194] on span "Shaan Transportation Inc" at bounding box center [1327, 199] width 109 height 38
type input "Shaan Transportation Inc"
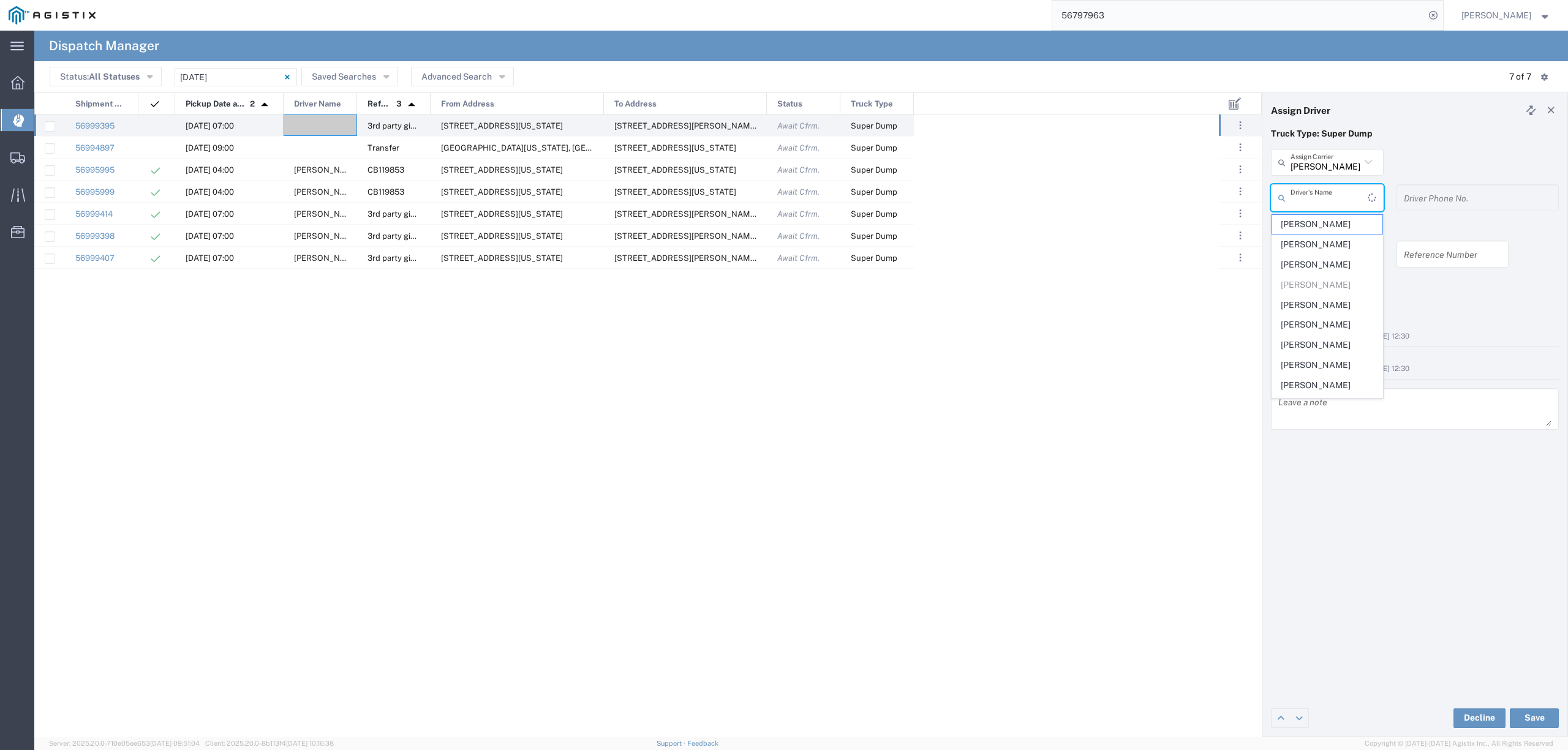
click at [1337, 194] on input "text" at bounding box center [1329, 198] width 77 height 21
click at [1338, 228] on span "Gary Cheema" at bounding box center [1327, 225] width 109 height 19
type input "Gary Cheema"
type input "916-710-5197"
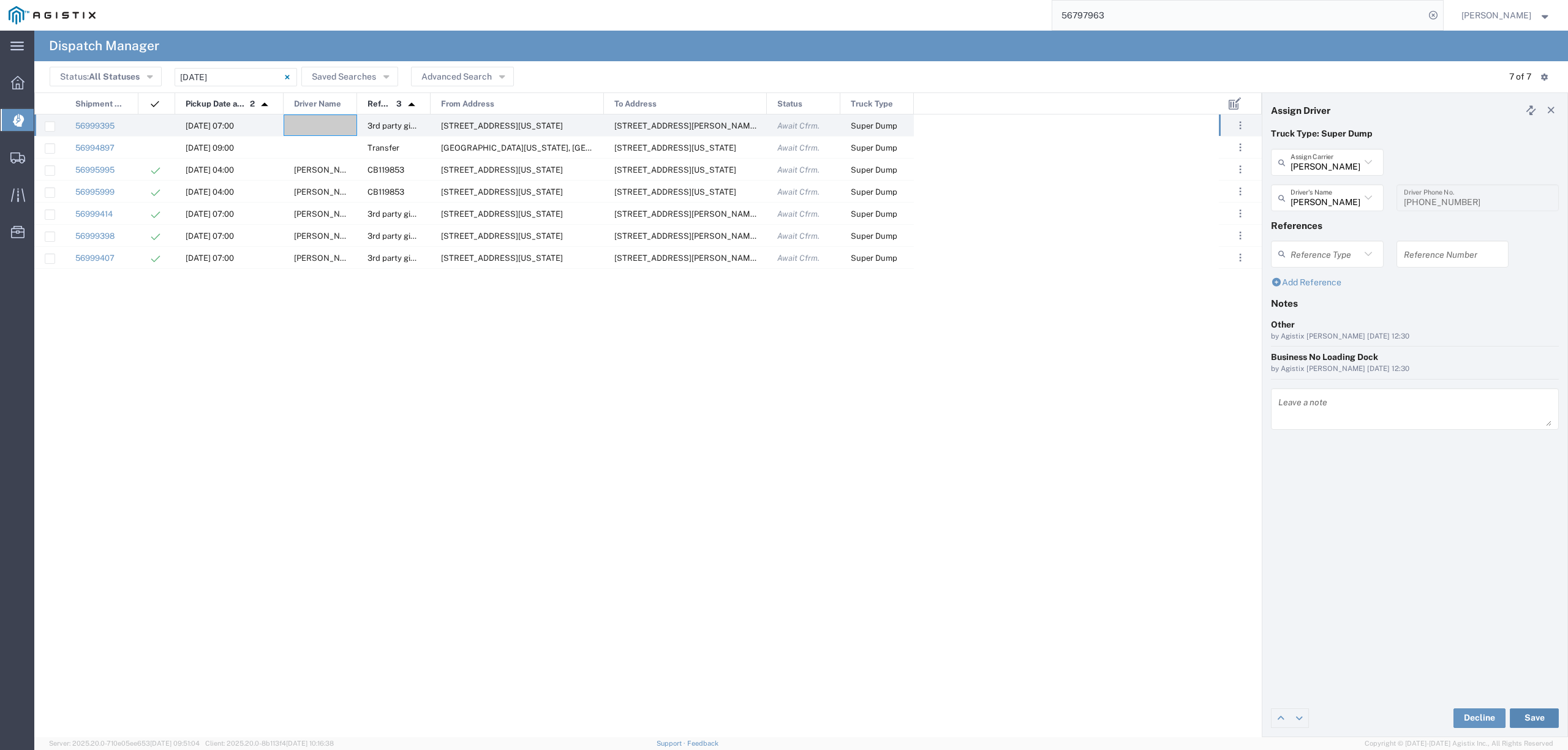
click at [1532, 711] on button "Save" at bounding box center [1533, 718] width 49 height 19
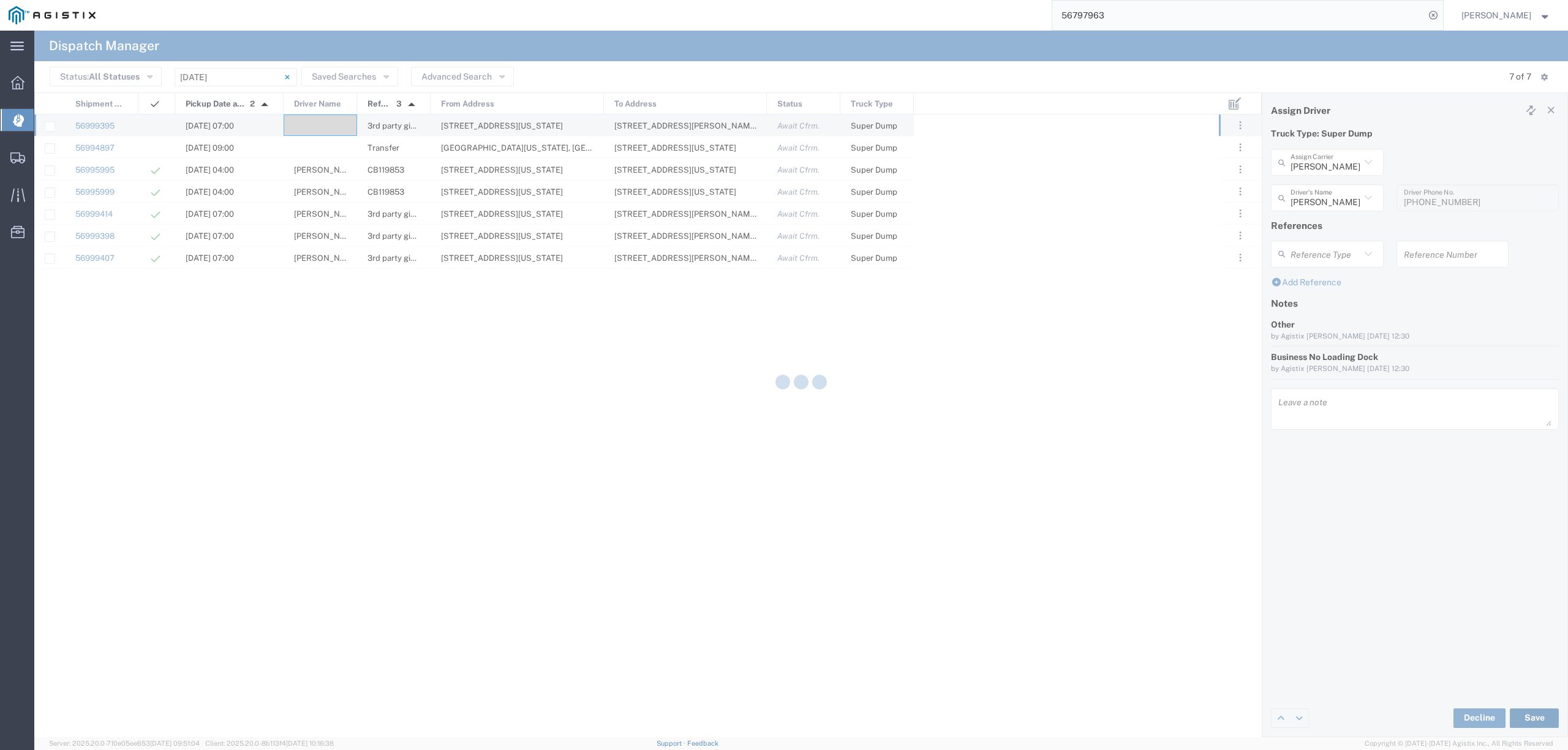
type input "Gary Cheema"
type input "Shaan Transportation Inc"
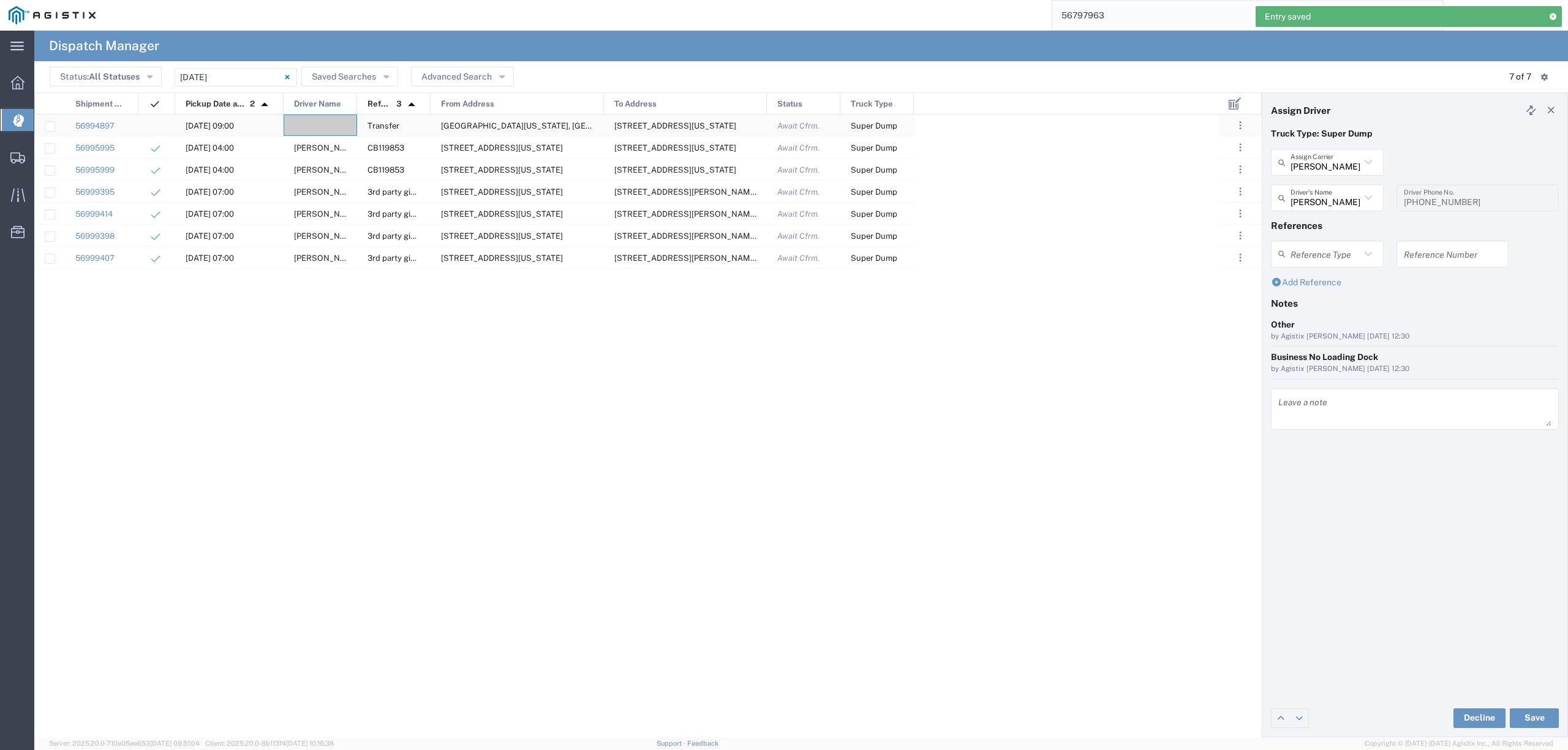
click at [307, 129] on div at bounding box center [320, 125] width 74 height 21
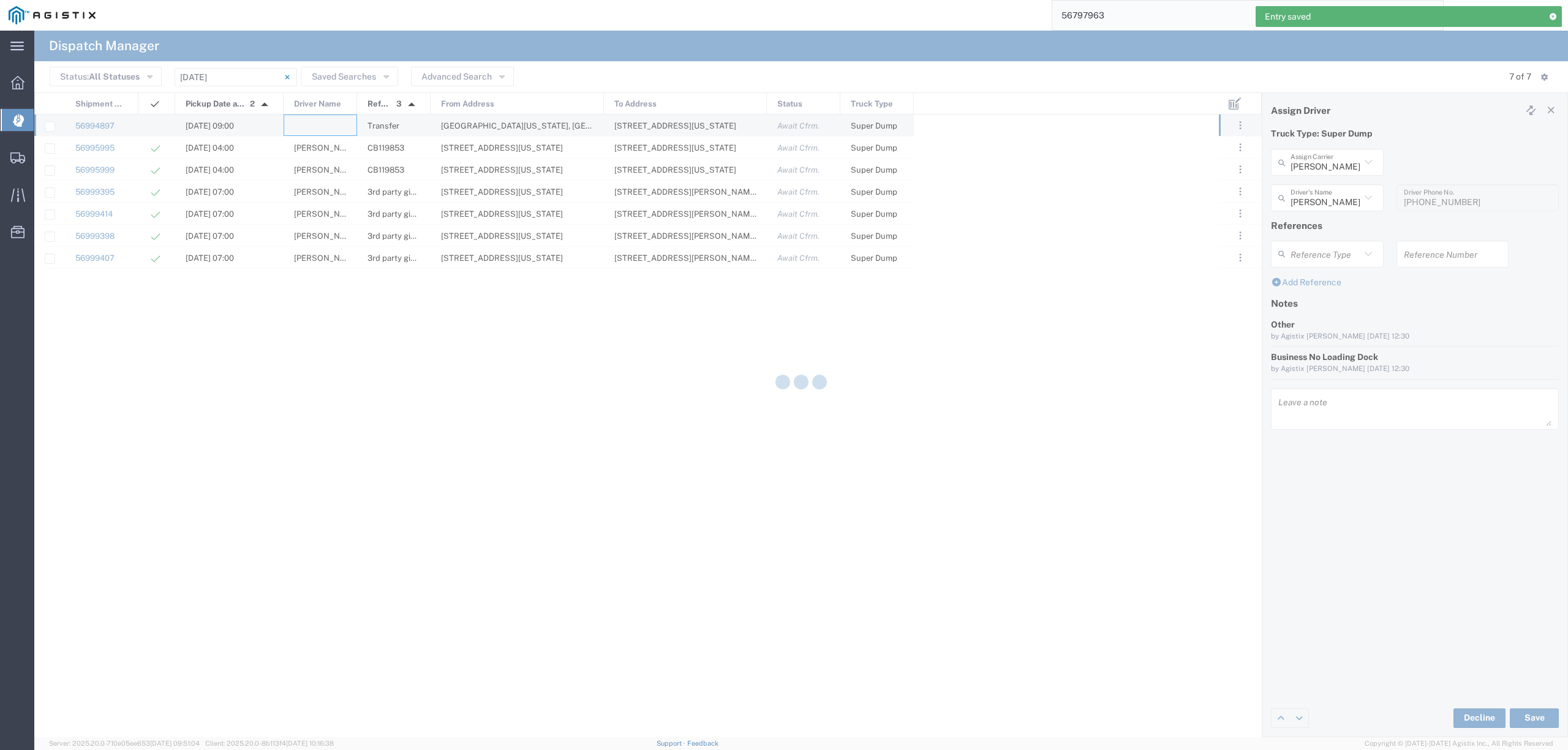
type input "North Coast Trucking"
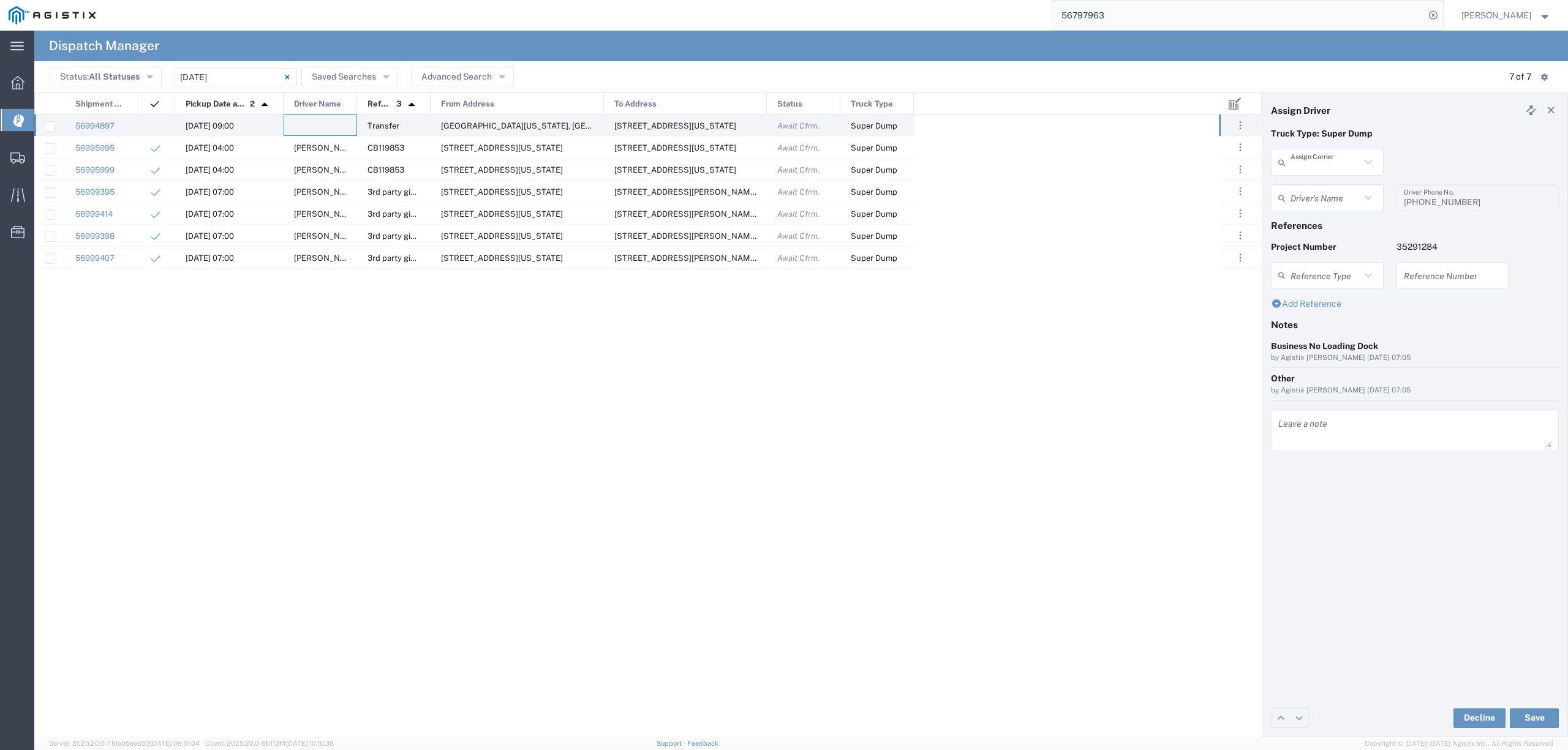
click at [1320, 165] on input "text" at bounding box center [1325, 162] width 70 height 21
click at [1316, 185] on span "TC Trucklines Inc" at bounding box center [1327, 189] width 109 height 19
type input "TC Trucklines Inc"
click at [1319, 188] on input "text" at bounding box center [1325, 198] width 70 height 21
click at [1325, 217] on span "Taranbir Chhina" at bounding box center [1327, 225] width 109 height 19
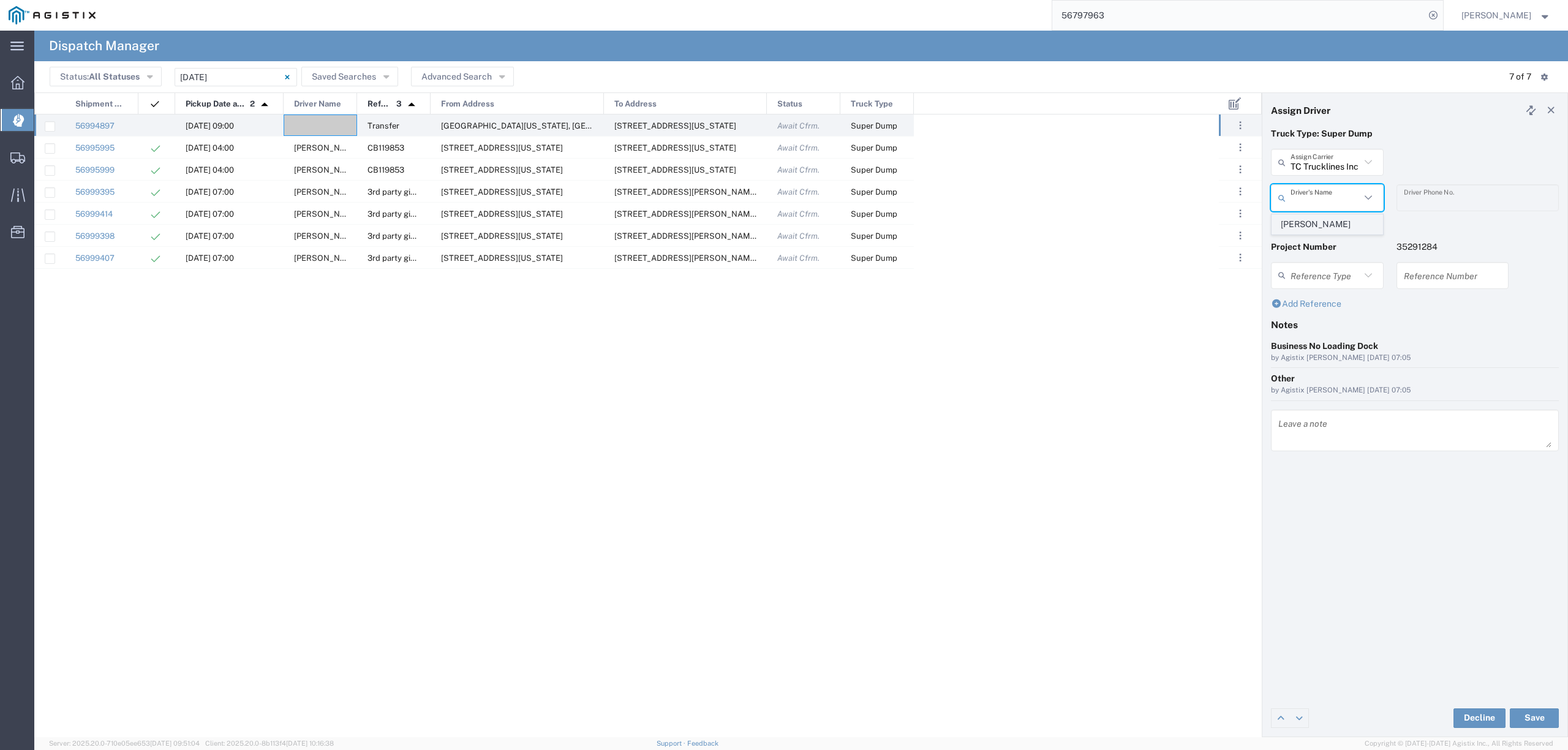
type input "Taranbir Chhina"
type input "5593756728"
click at [1539, 719] on button "Save" at bounding box center [1533, 718] width 49 height 19
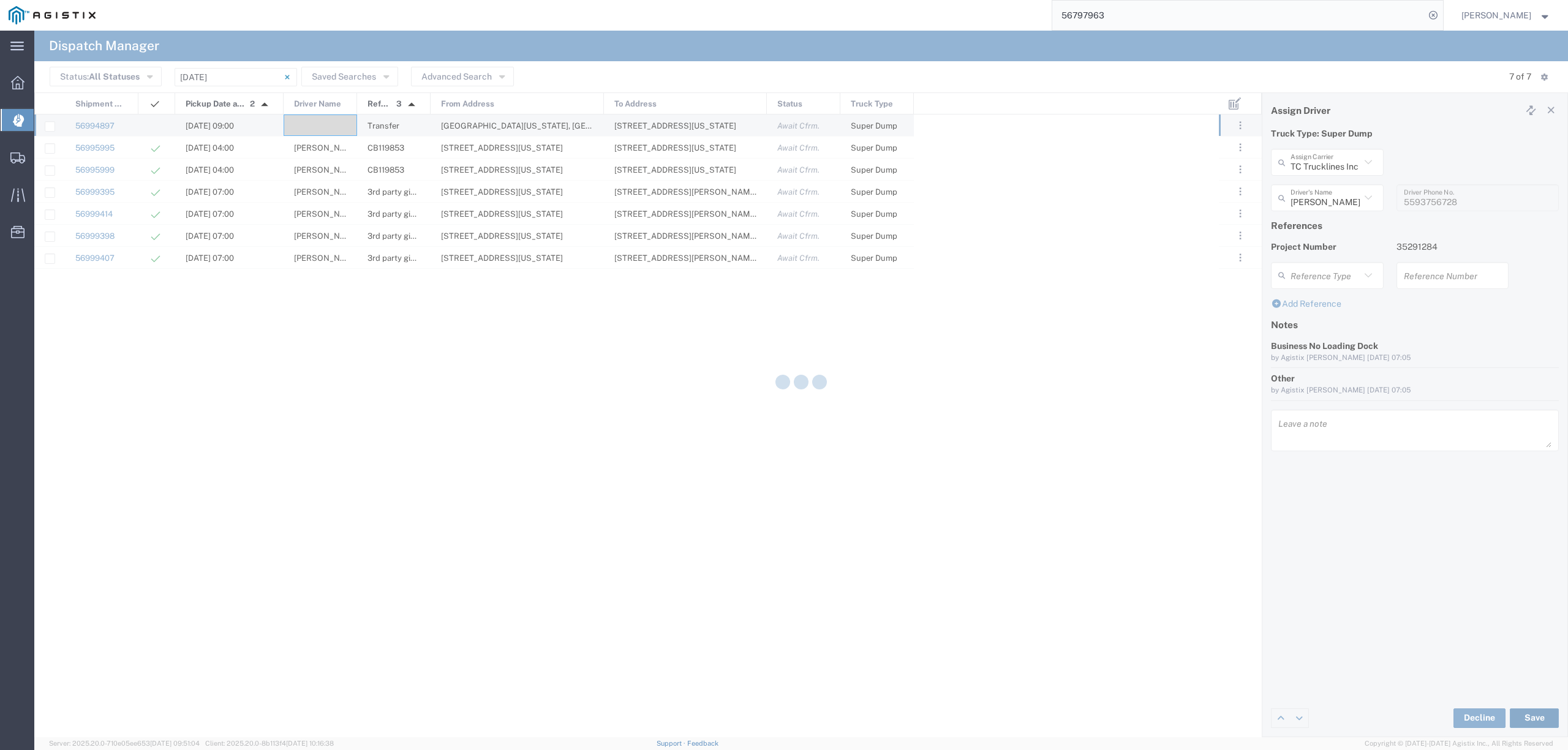
type input "Taranbir Chhina"
type input "TC Trucklines Inc"
